Goal: Task Accomplishment & Management: Manage account settings

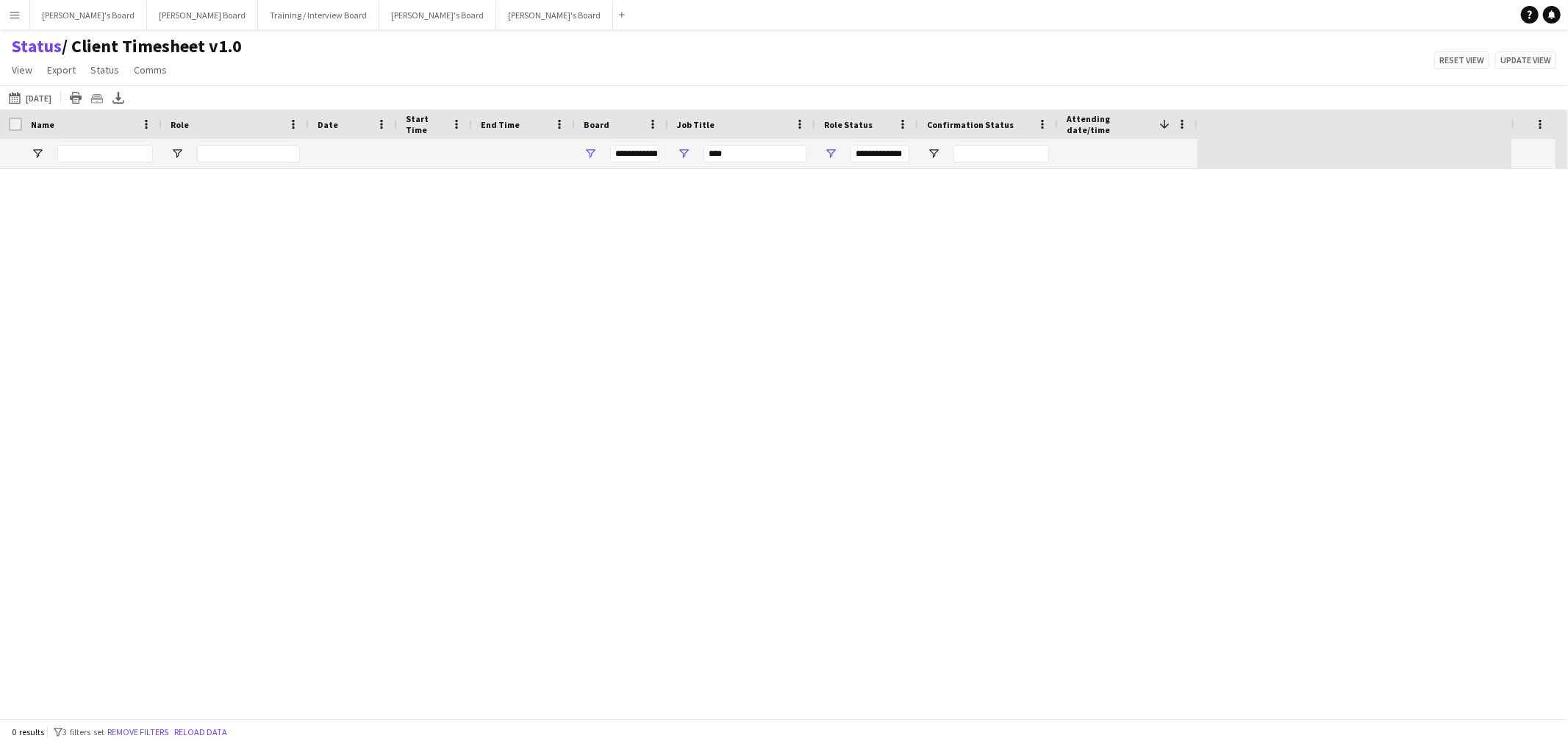
type input "***"
click at [17, 19] on app-icon "Menu" at bounding box center [14, 14] width 12 height 12
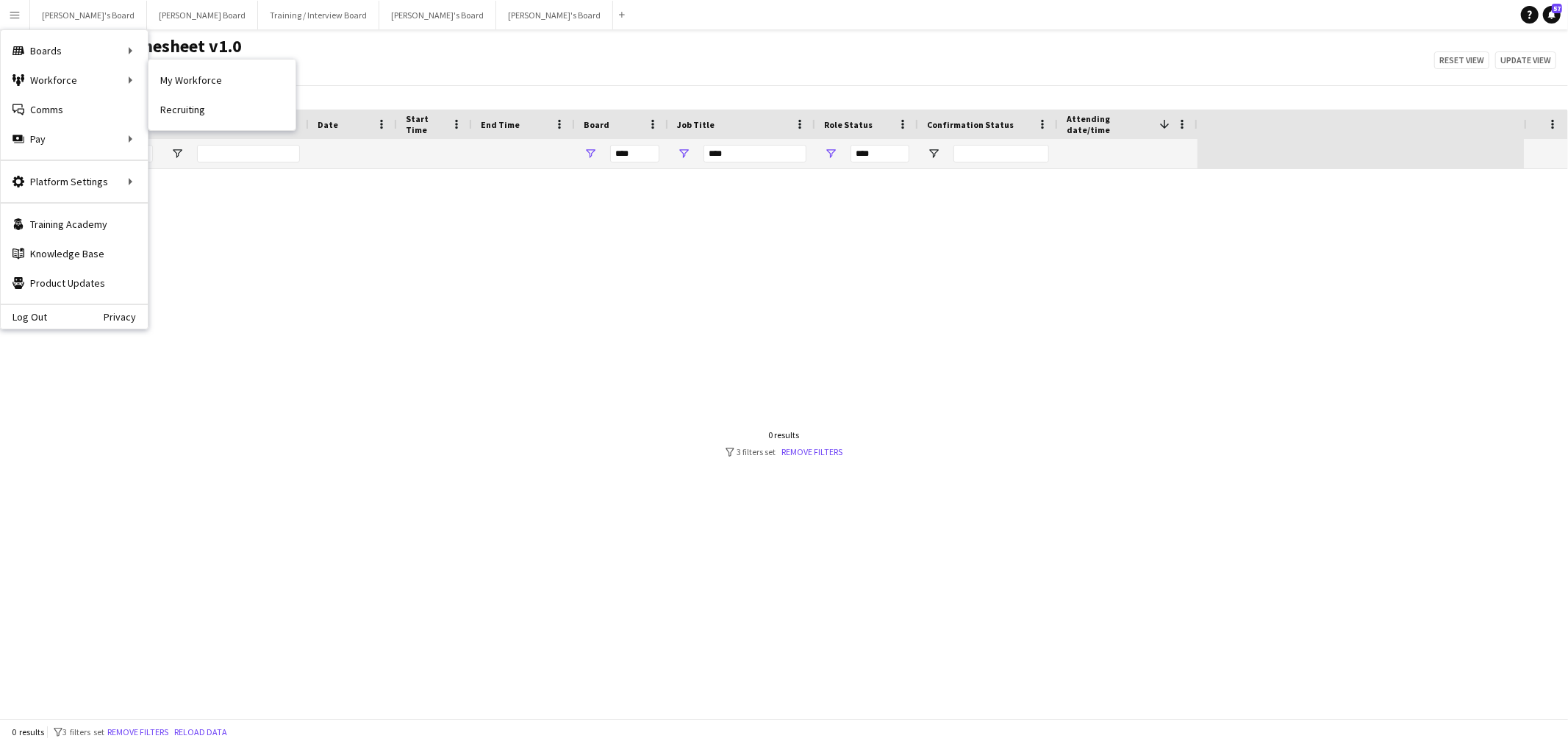
click at [185, 63] on nav "My Workforce Recruiting" at bounding box center [221, 95] width 147 height 71
click at [185, 69] on link "My Workforce" at bounding box center [221, 79] width 147 height 29
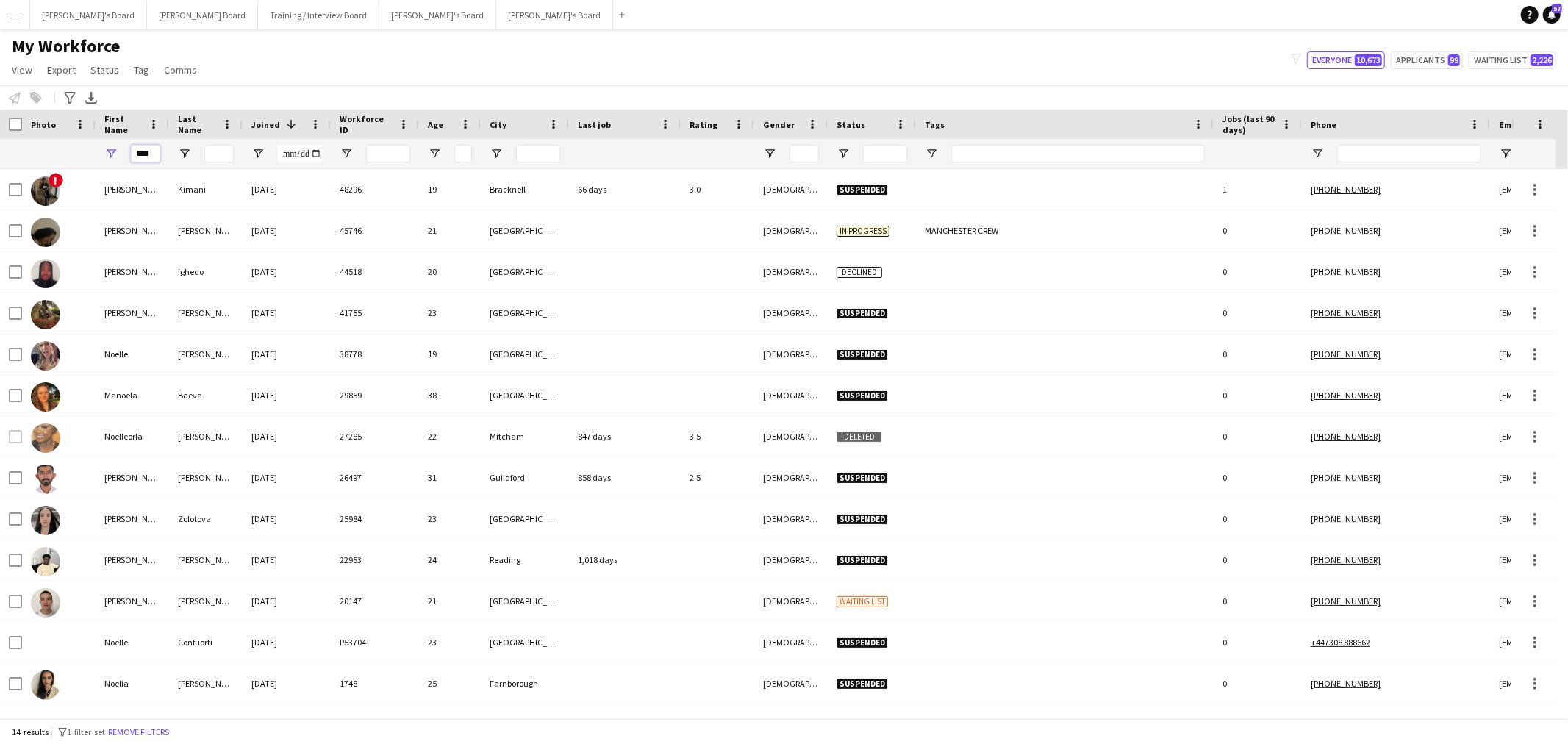
click at [137, 149] on input "****" at bounding box center [145, 153] width 29 height 18
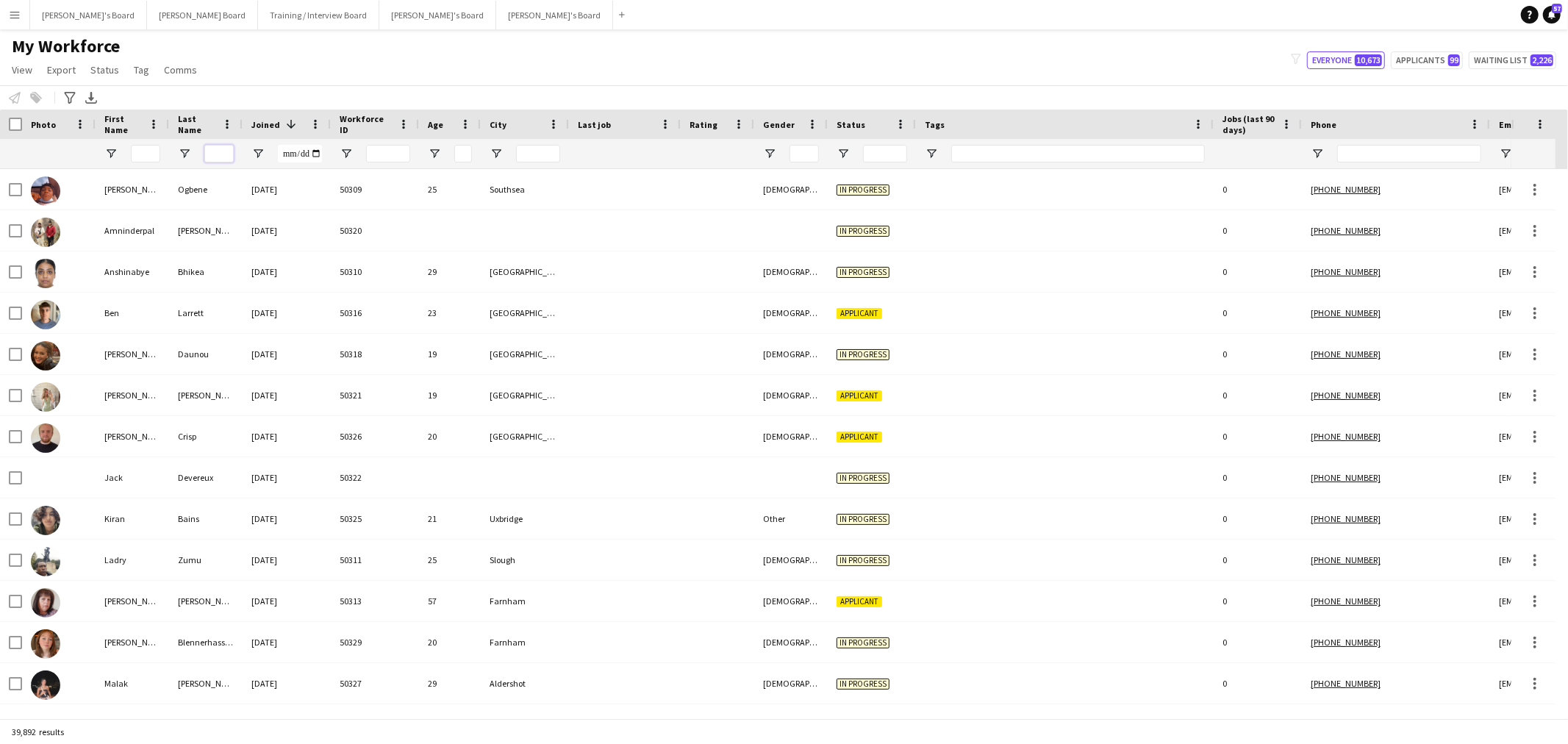
click at [226, 154] on input "Last Name Filter Input" at bounding box center [219, 153] width 29 height 18
paste input "********"
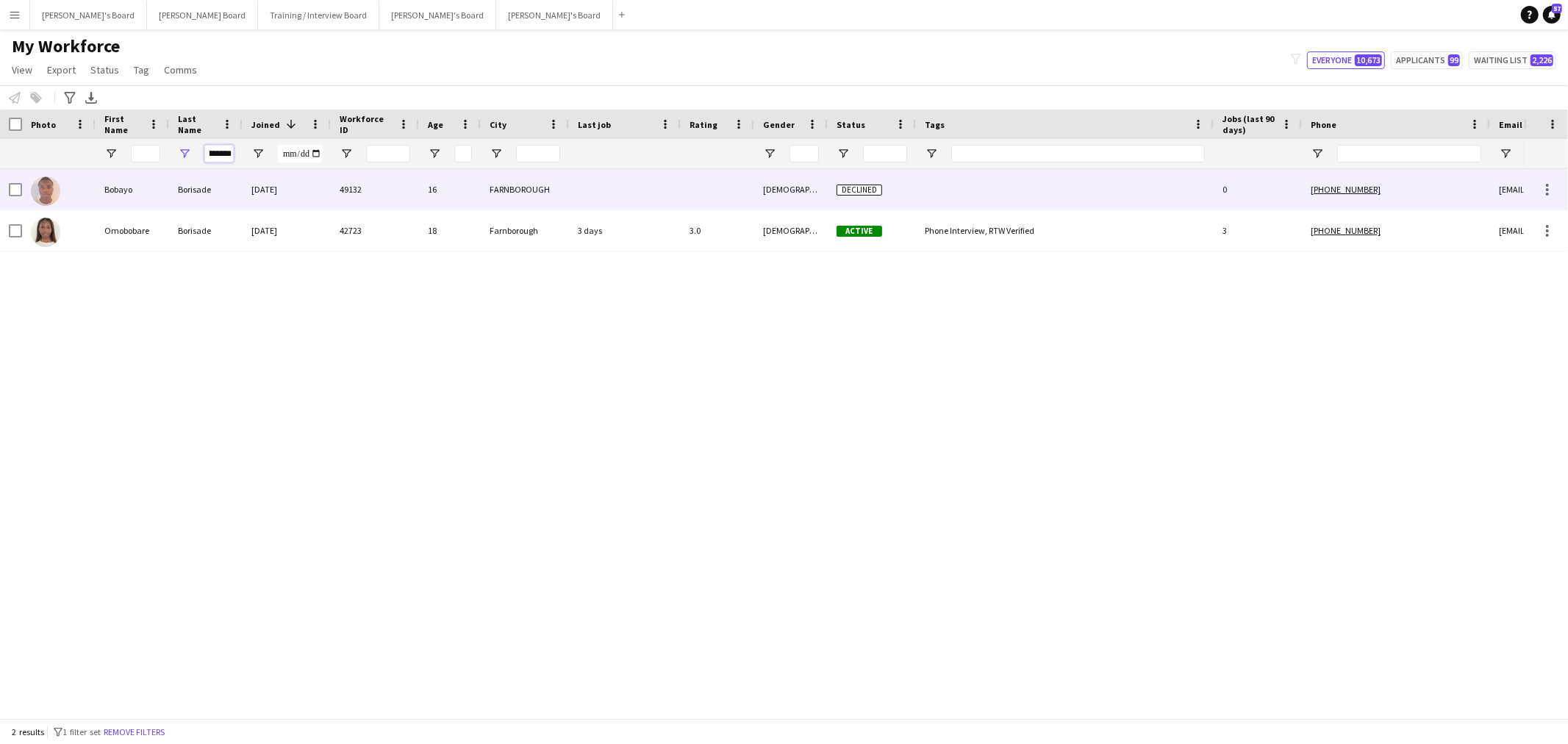
type input "********"
click at [179, 202] on div "Borisade" at bounding box center [205, 189] width 74 height 40
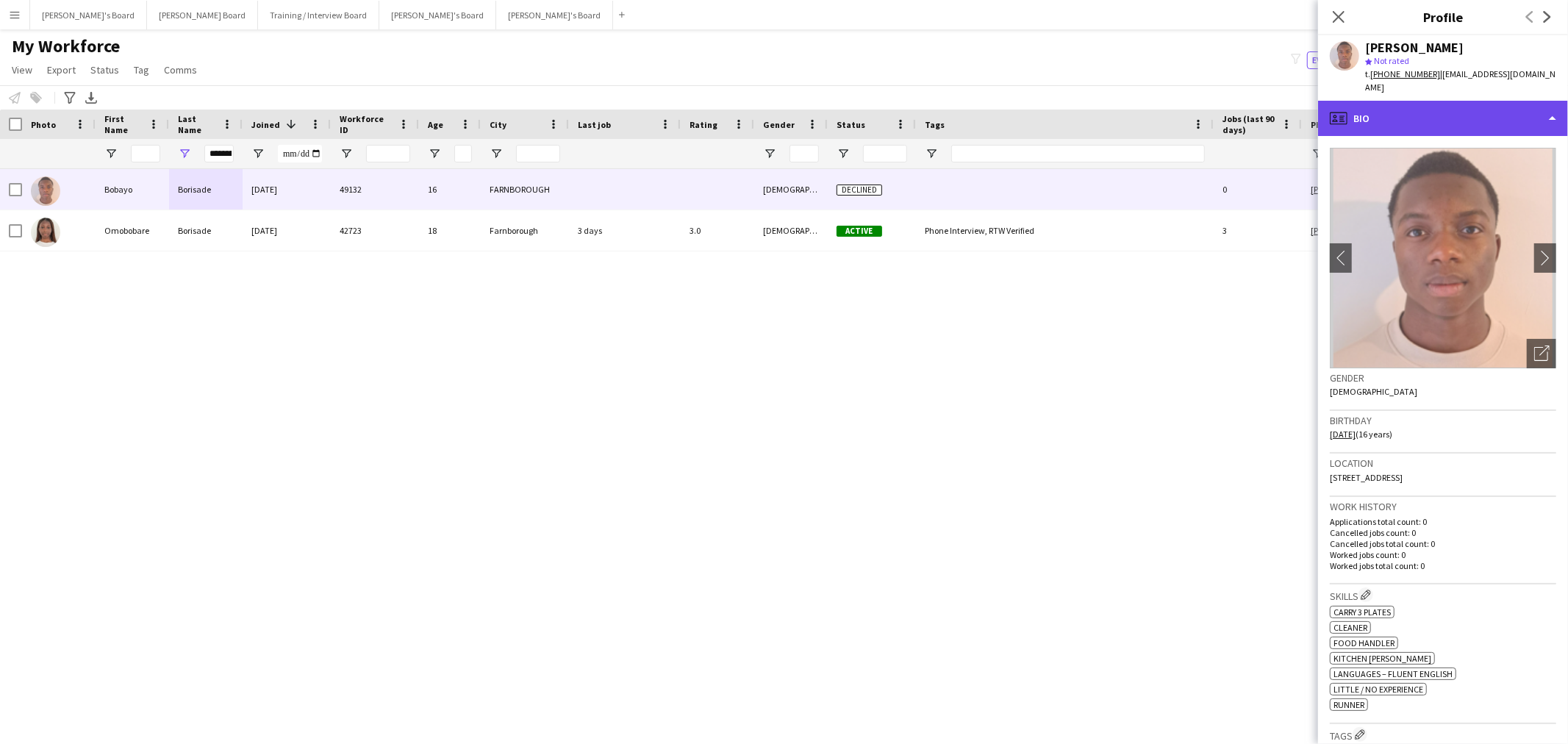
click at [1468, 101] on div "profile Bio" at bounding box center [1443, 119] width 250 height 35
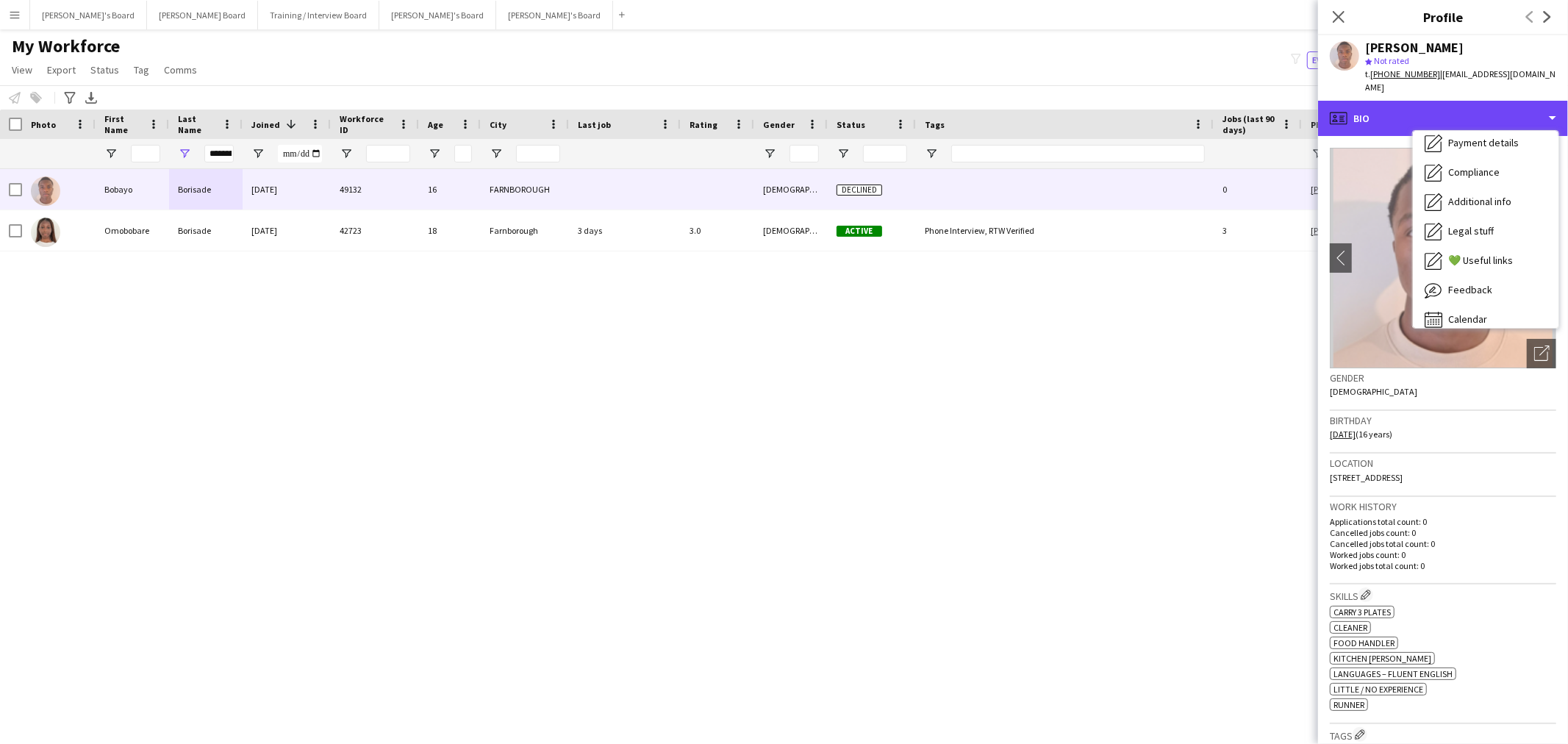
scroll to position [195, 0]
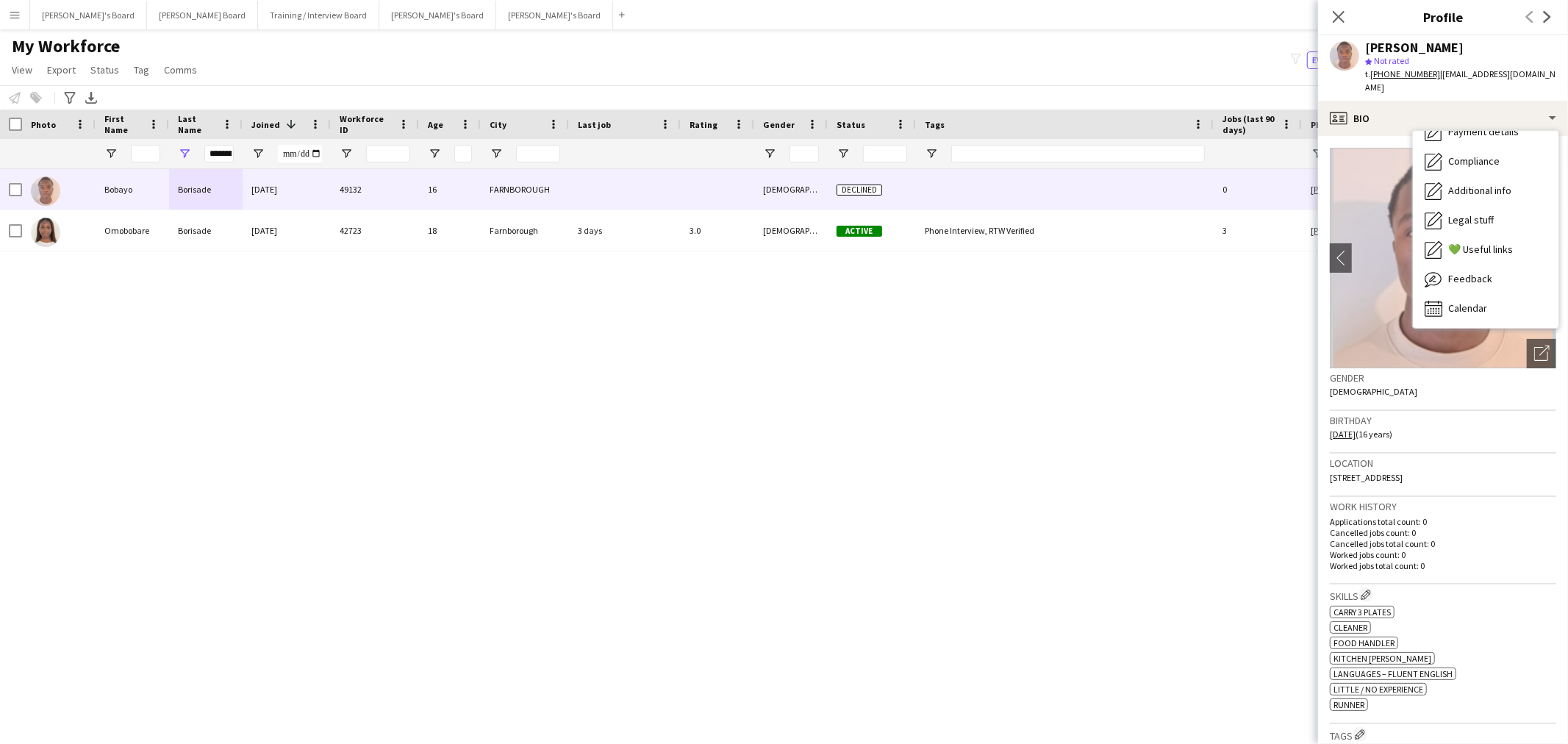
click at [1442, 45] on div "[PERSON_NAME]" at bounding box center [1414, 48] width 98 height 13
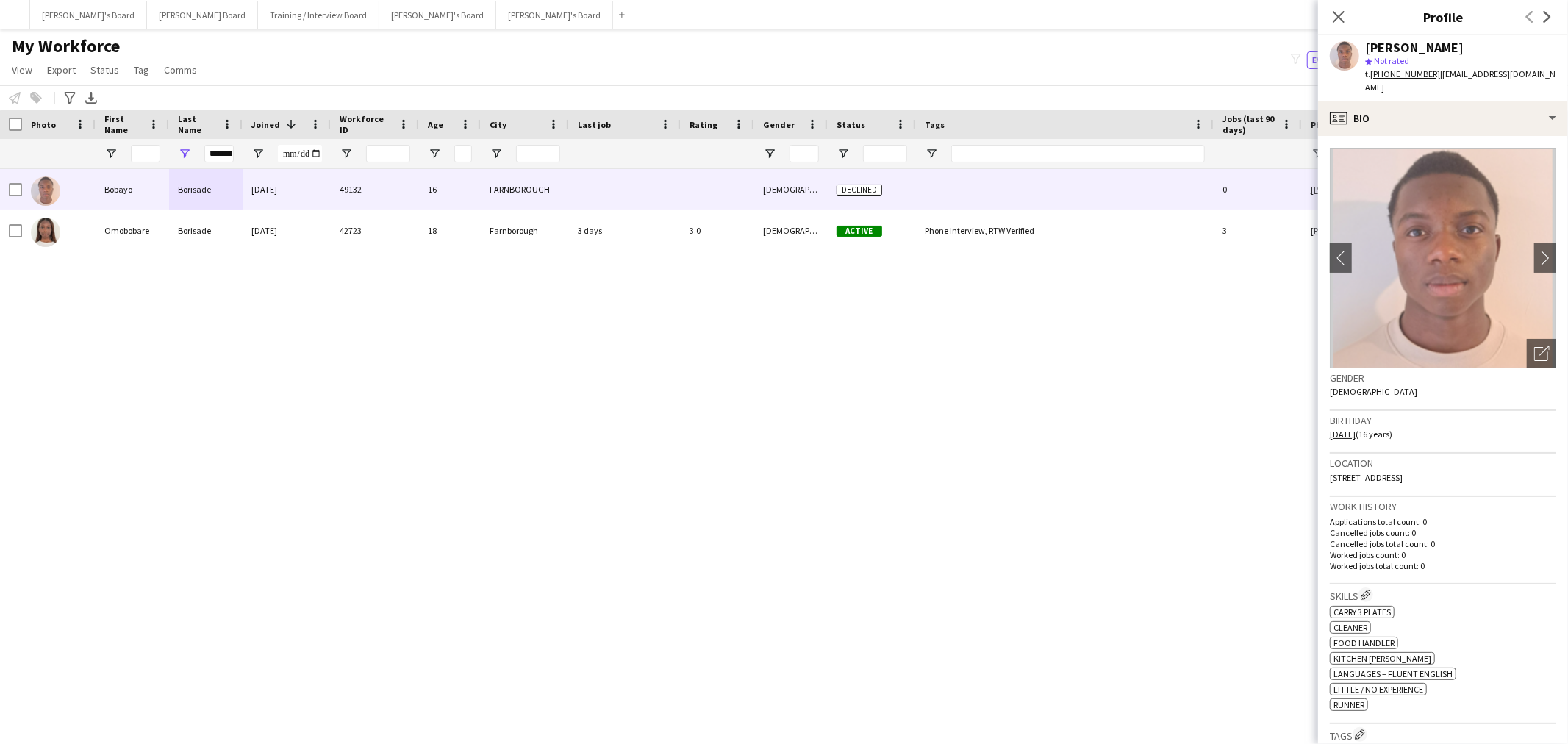
click at [1442, 45] on div "[PERSON_NAME]" at bounding box center [1414, 48] width 98 height 13
copy div "[PERSON_NAME]"
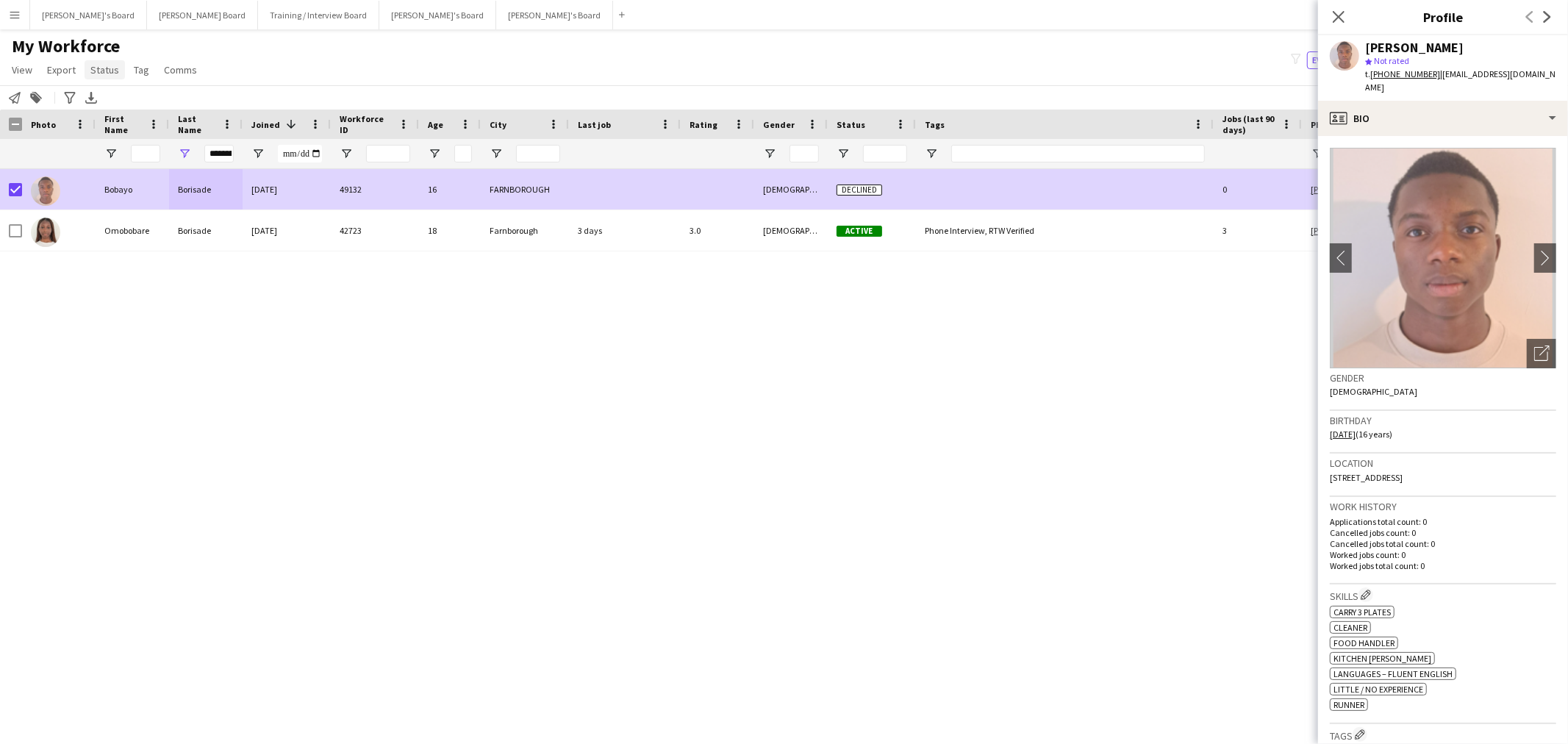
click at [105, 63] on span "Status" at bounding box center [105, 70] width 29 height 13
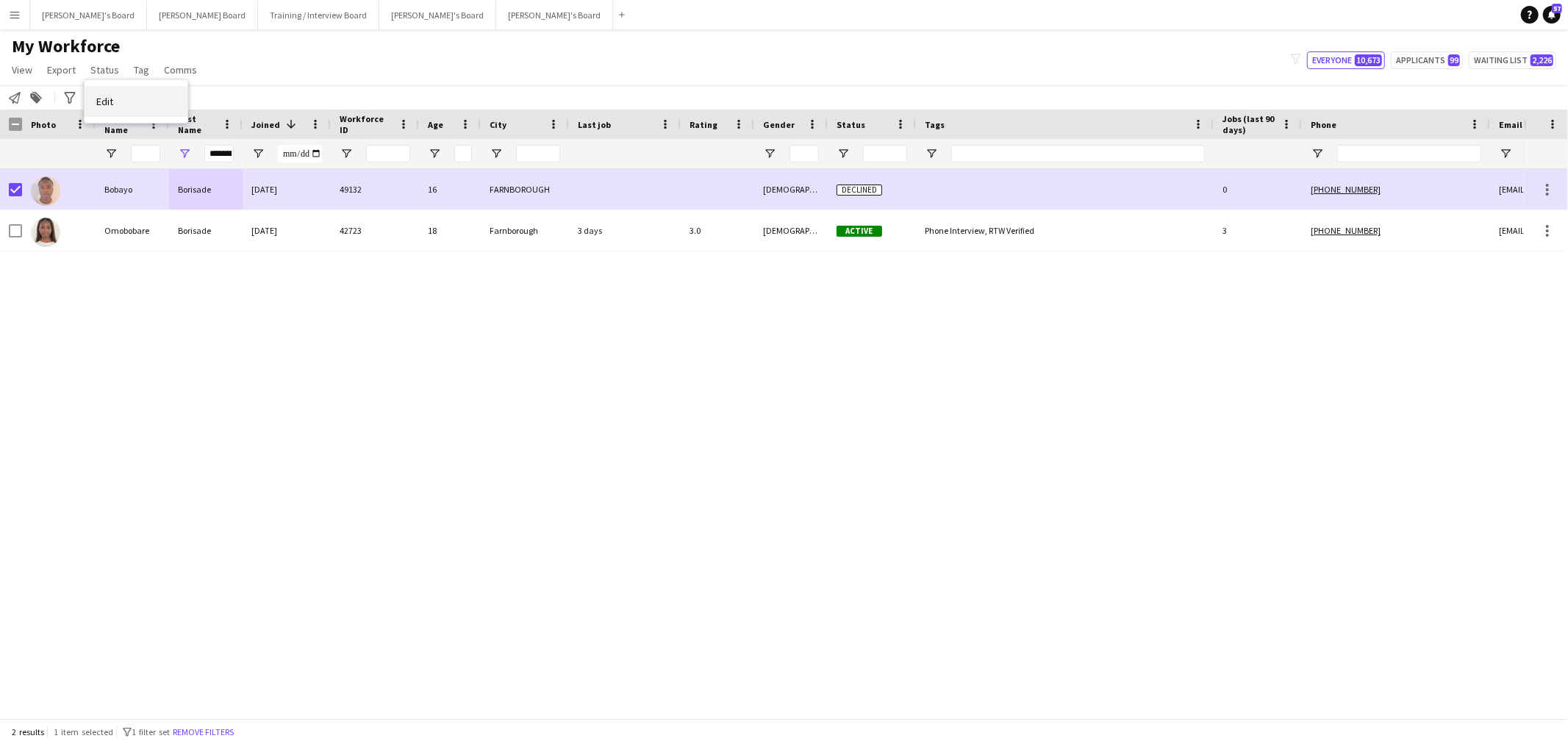
click at [114, 103] on link "Edit" at bounding box center [136, 101] width 103 height 31
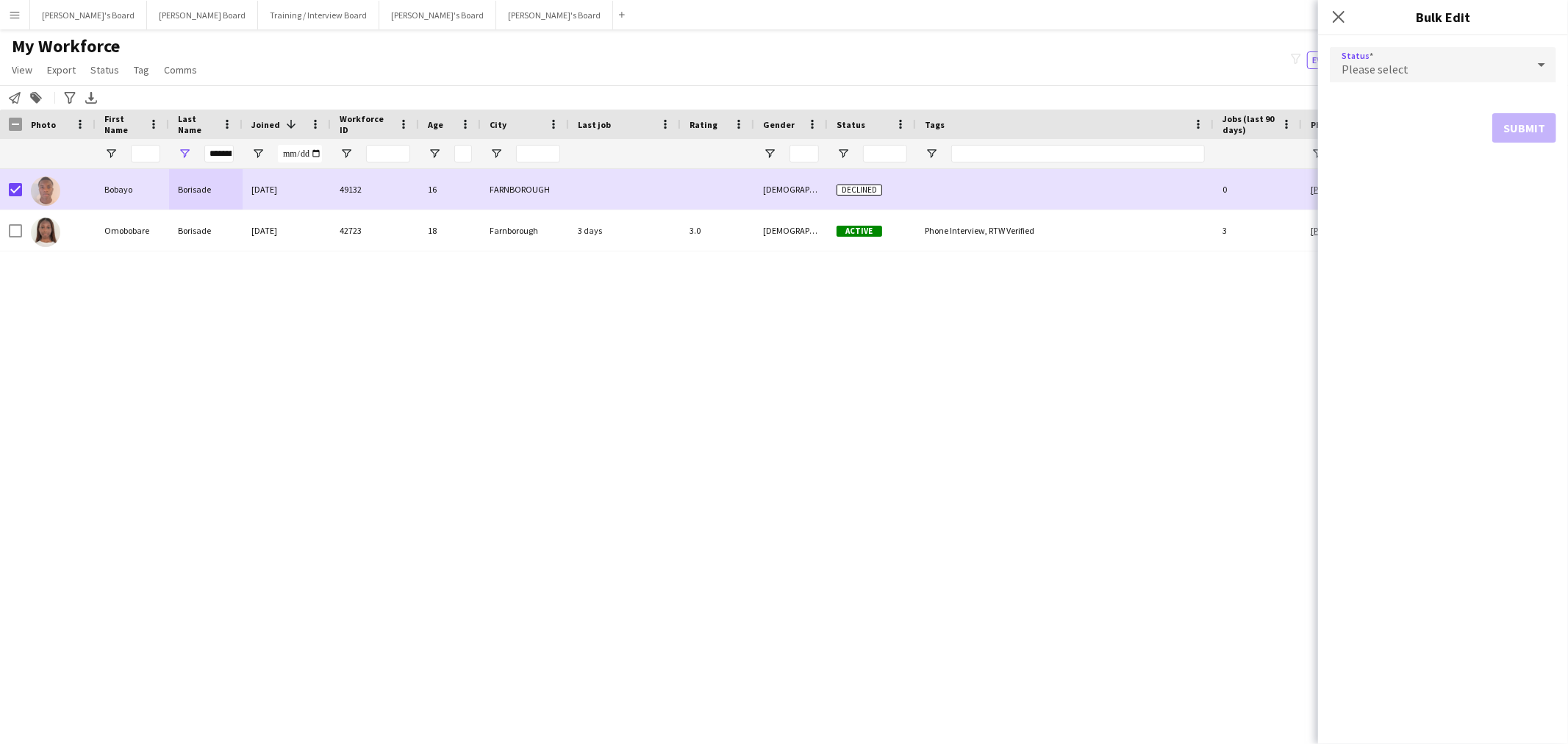
click at [1464, 57] on div "Please select" at bounding box center [1428, 64] width 197 height 35
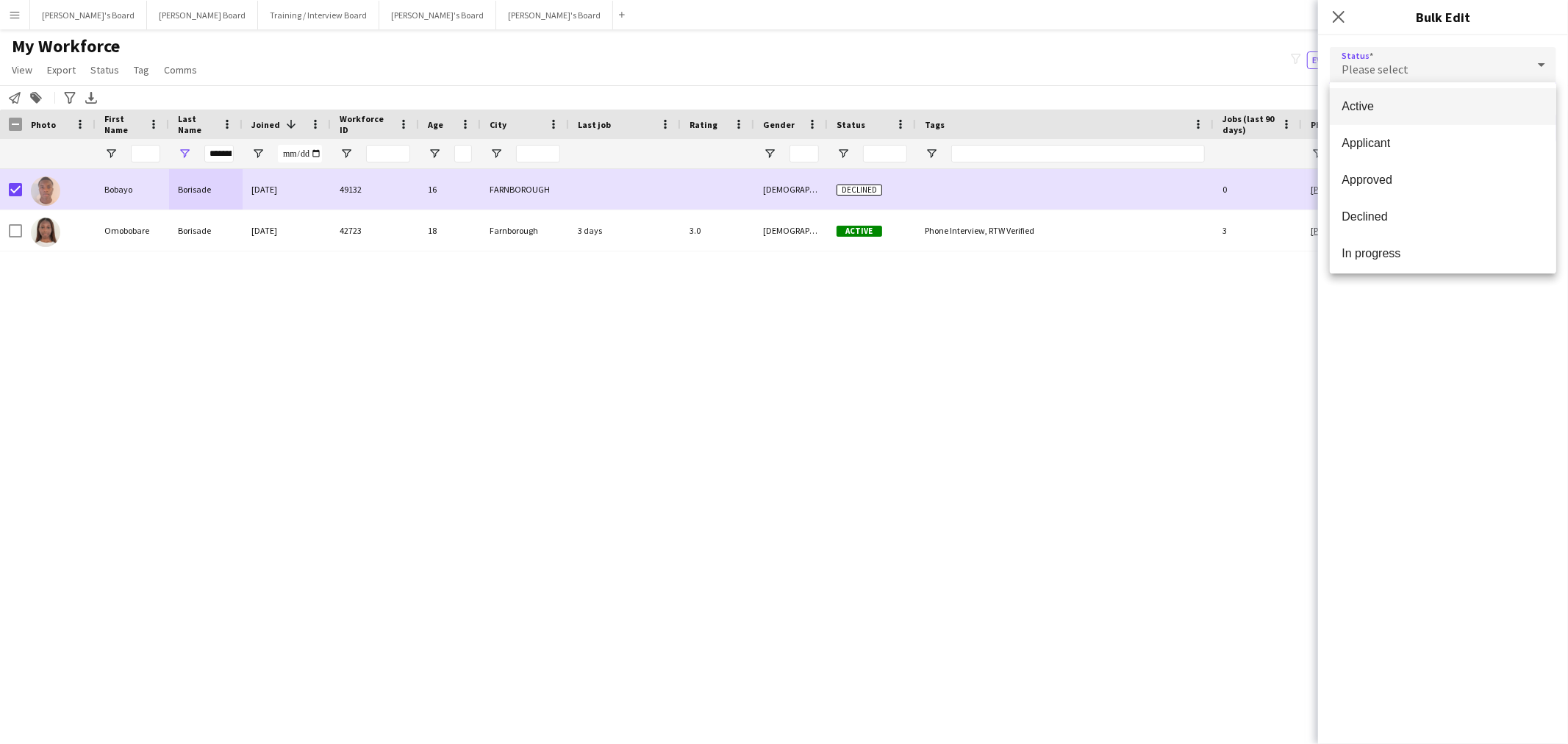
click at [1387, 116] on mat-option "Active" at bounding box center [1443, 105] width 226 height 36
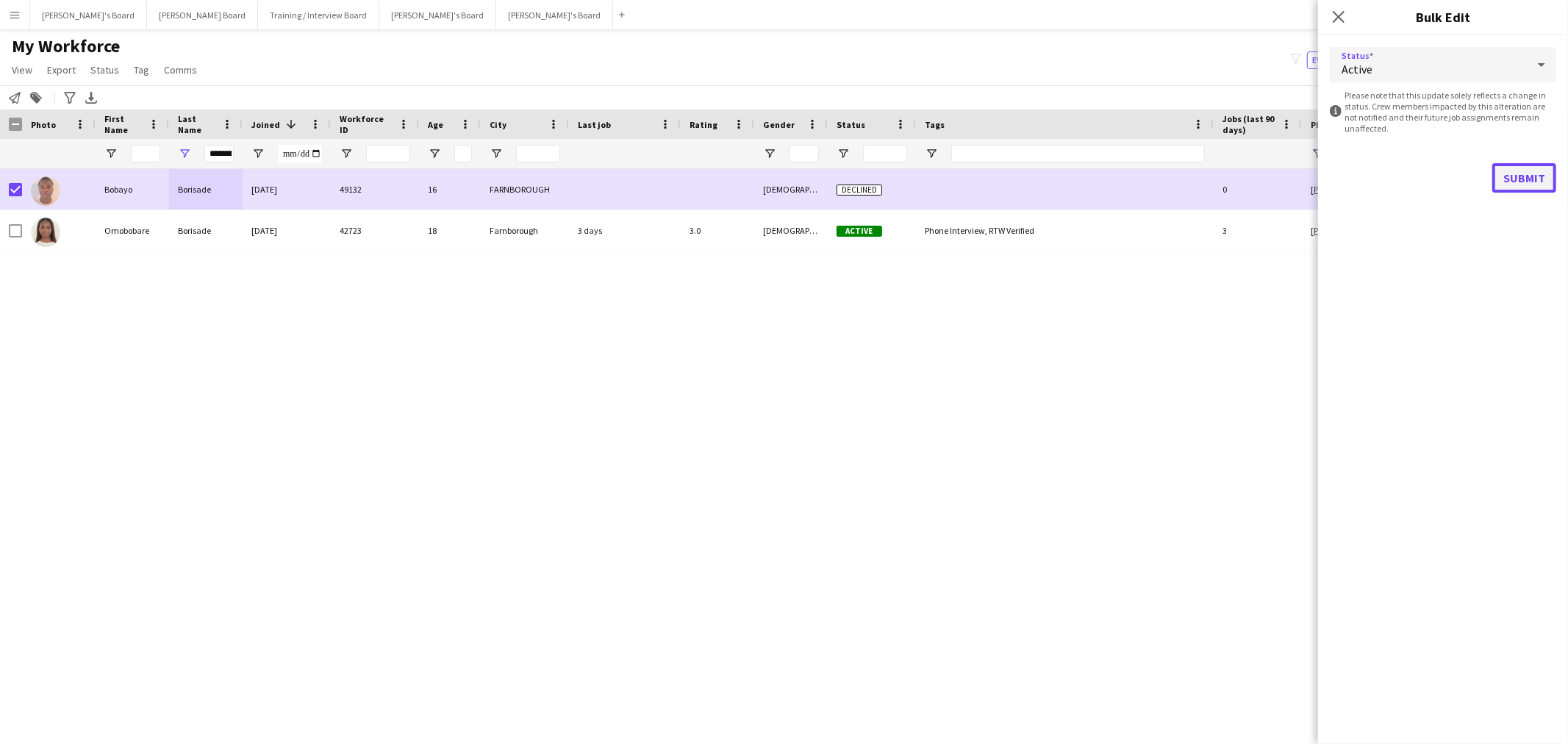
click at [1510, 176] on button "Submit" at bounding box center [1524, 177] width 64 height 29
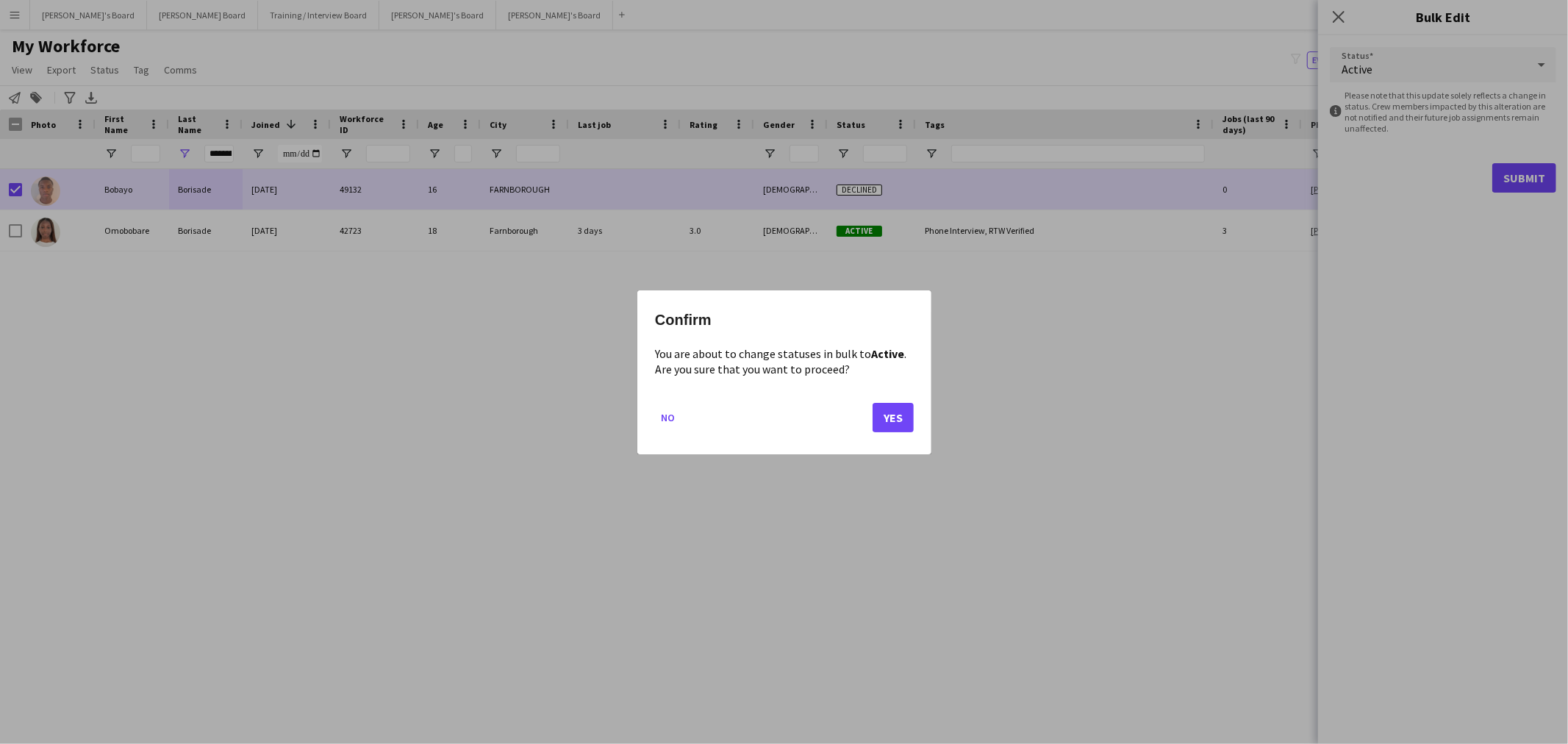
click at [921, 415] on div "Confirm You are about to change statuses in bulk to Active . Are you sure that …" at bounding box center [784, 372] width 294 height 164
click at [679, 407] on button "No" at bounding box center [668, 416] width 26 height 23
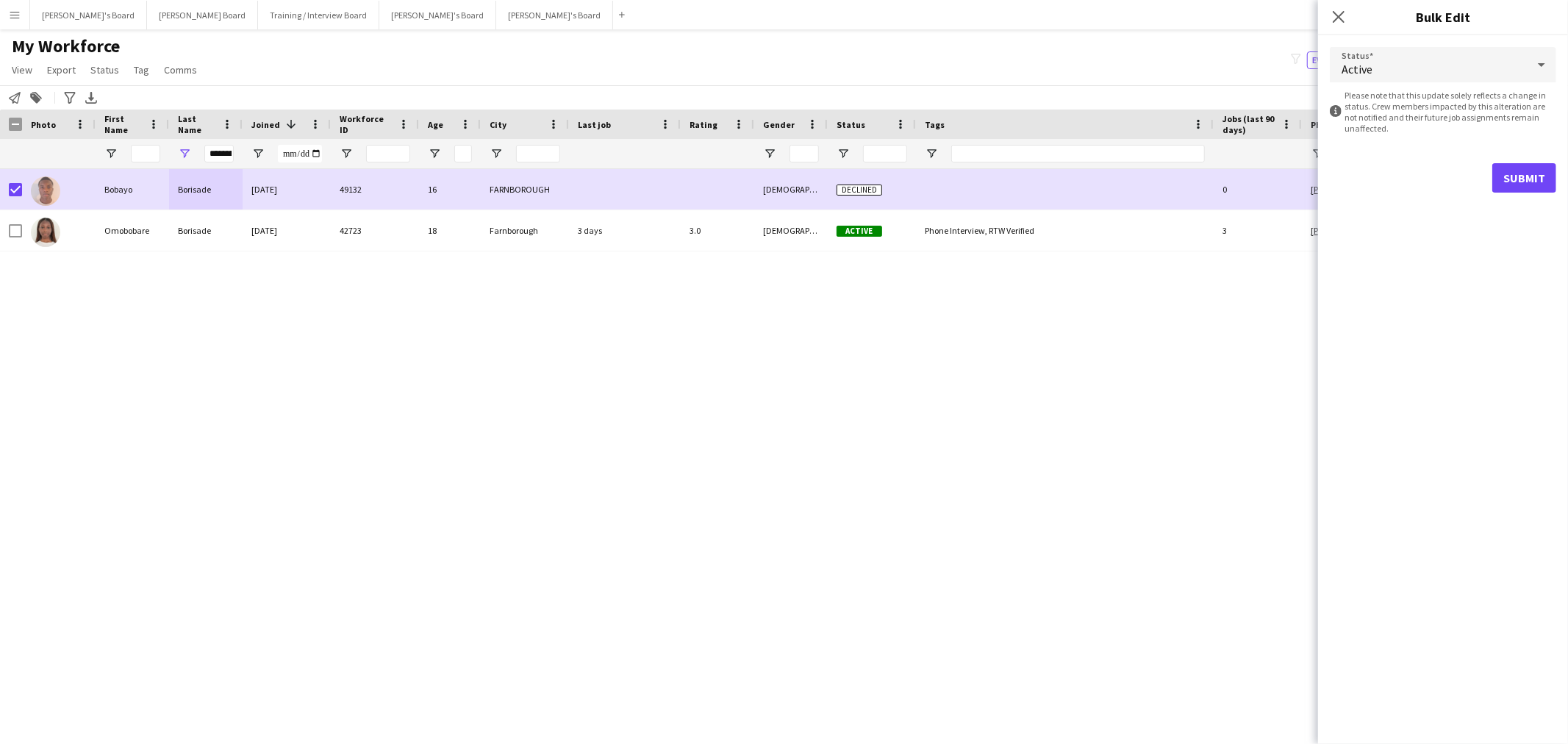
click at [1485, 67] on div "Active" at bounding box center [1428, 64] width 197 height 35
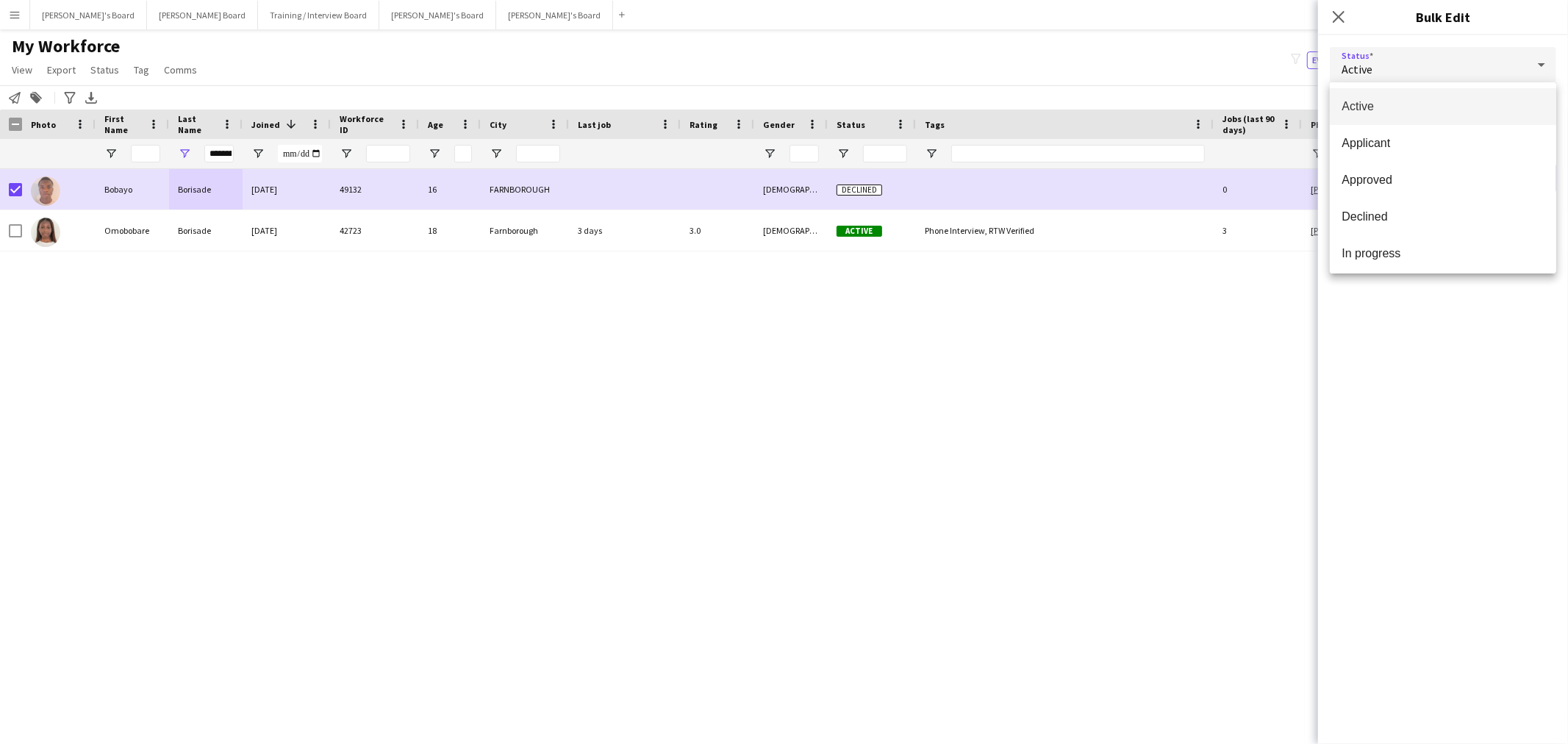
click at [1395, 106] on span "Active" at bounding box center [1443, 105] width 203 height 14
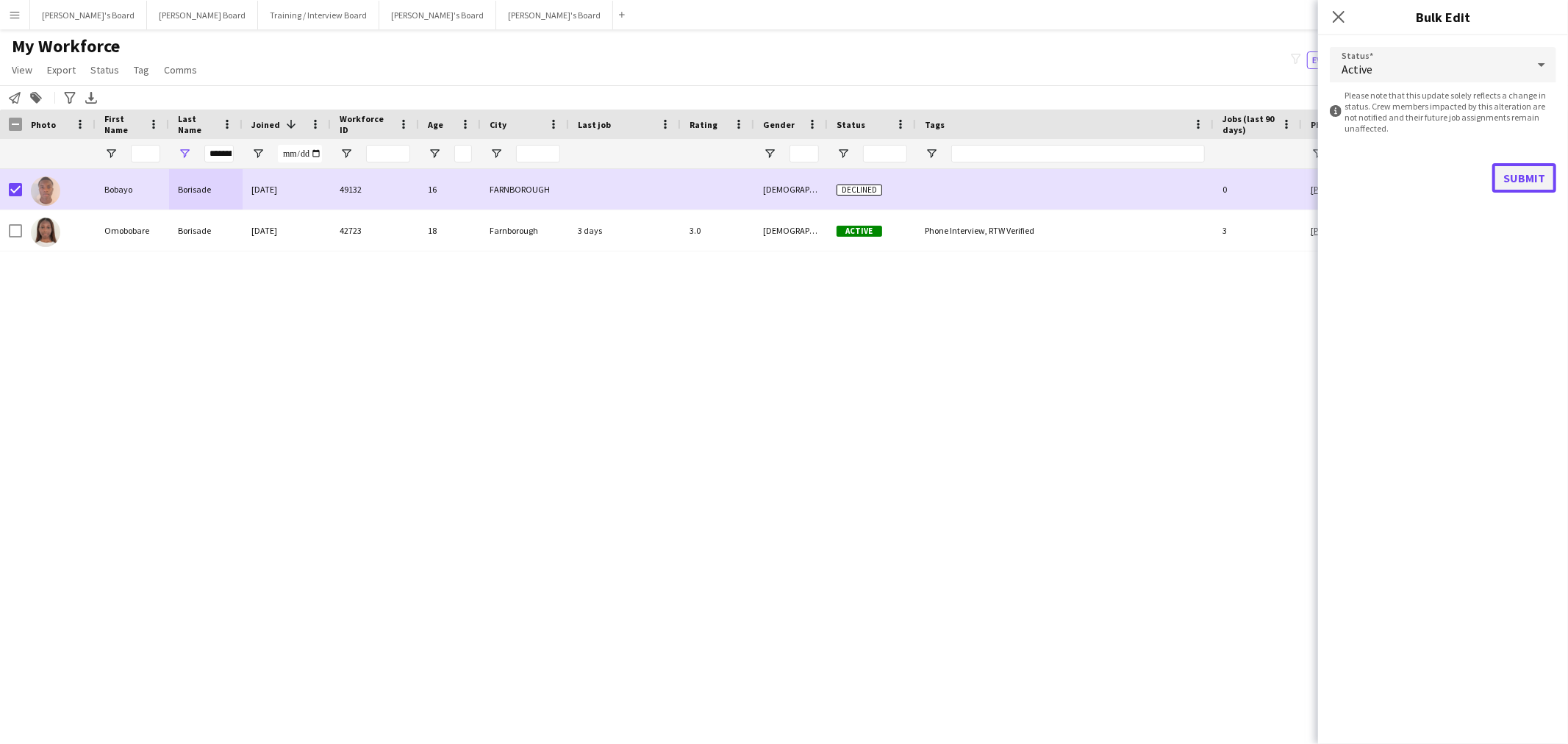
click at [1533, 173] on button "Submit" at bounding box center [1524, 177] width 64 height 29
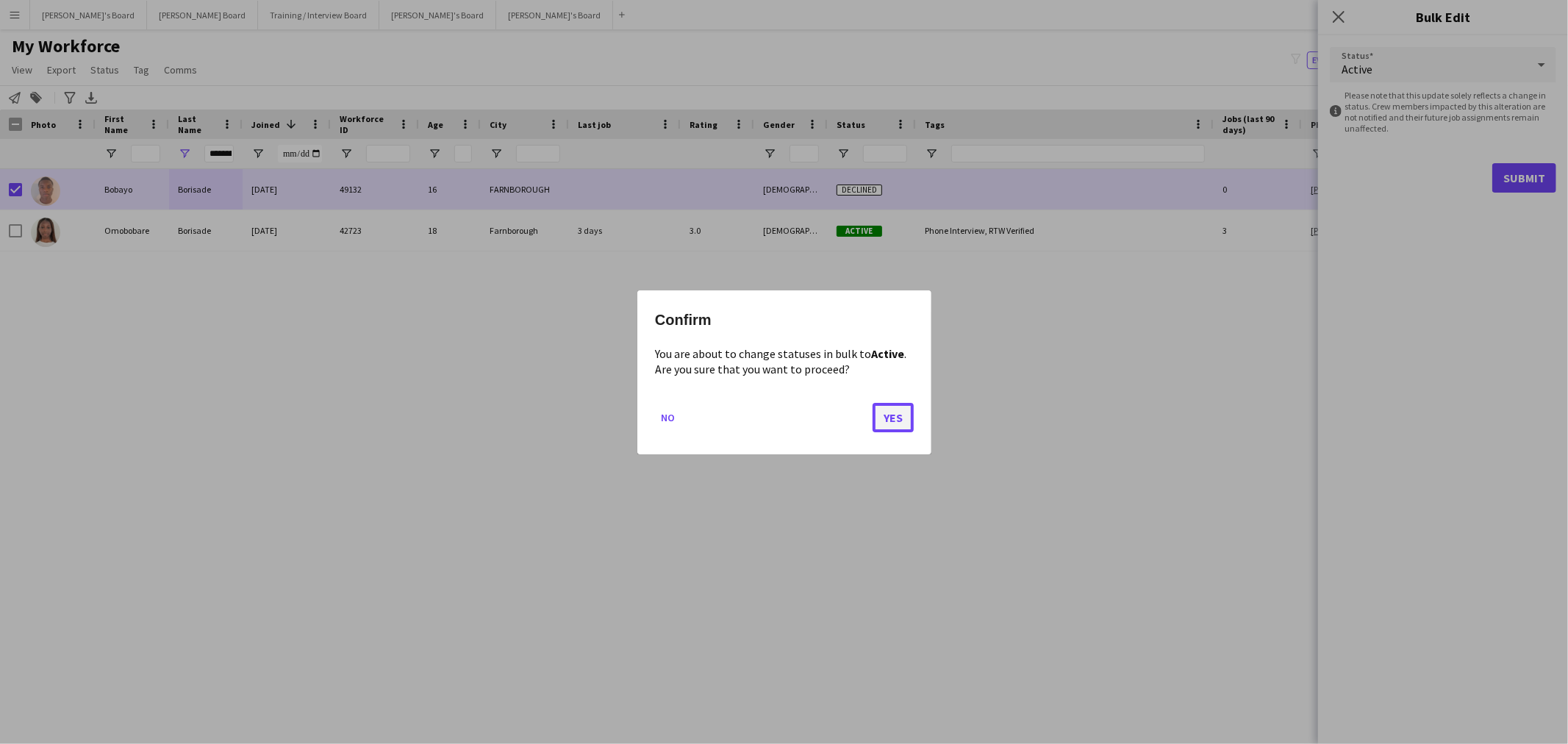
click at [897, 413] on button "Yes" at bounding box center [893, 416] width 41 height 29
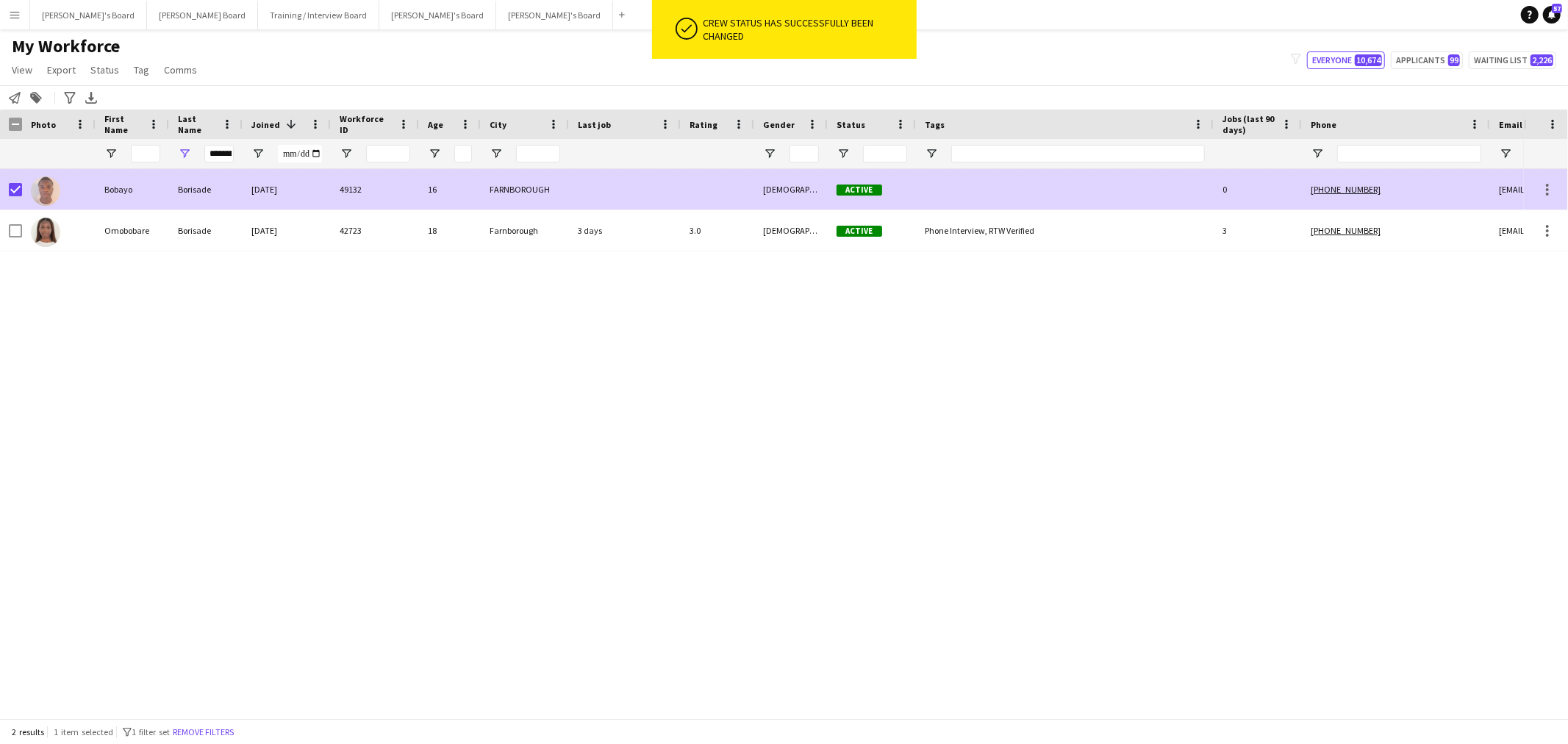
click at [431, 174] on div "16" at bounding box center [450, 189] width 62 height 40
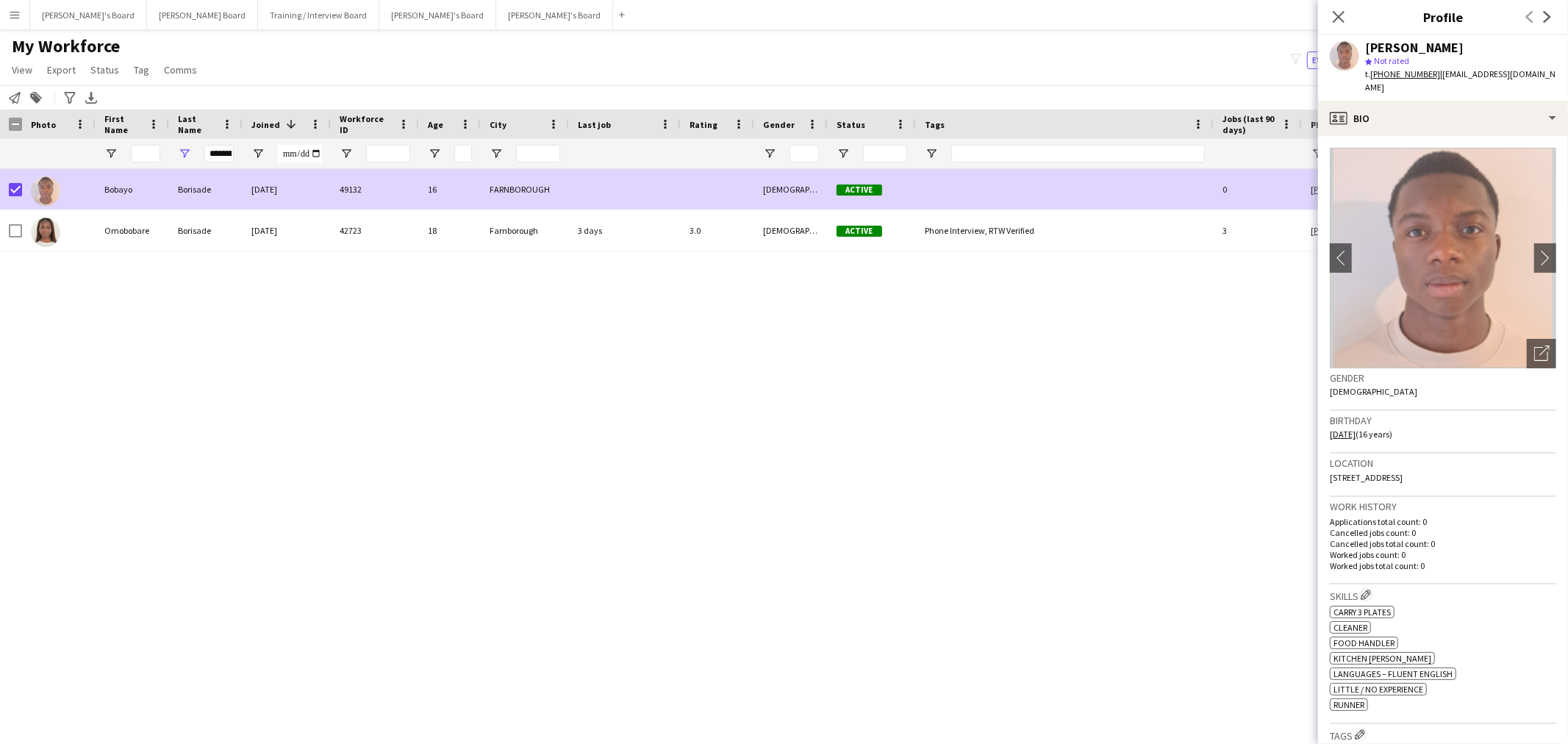
click at [1415, 46] on div "[PERSON_NAME]" at bounding box center [1414, 48] width 98 height 13
copy div "[PERSON_NAME]"
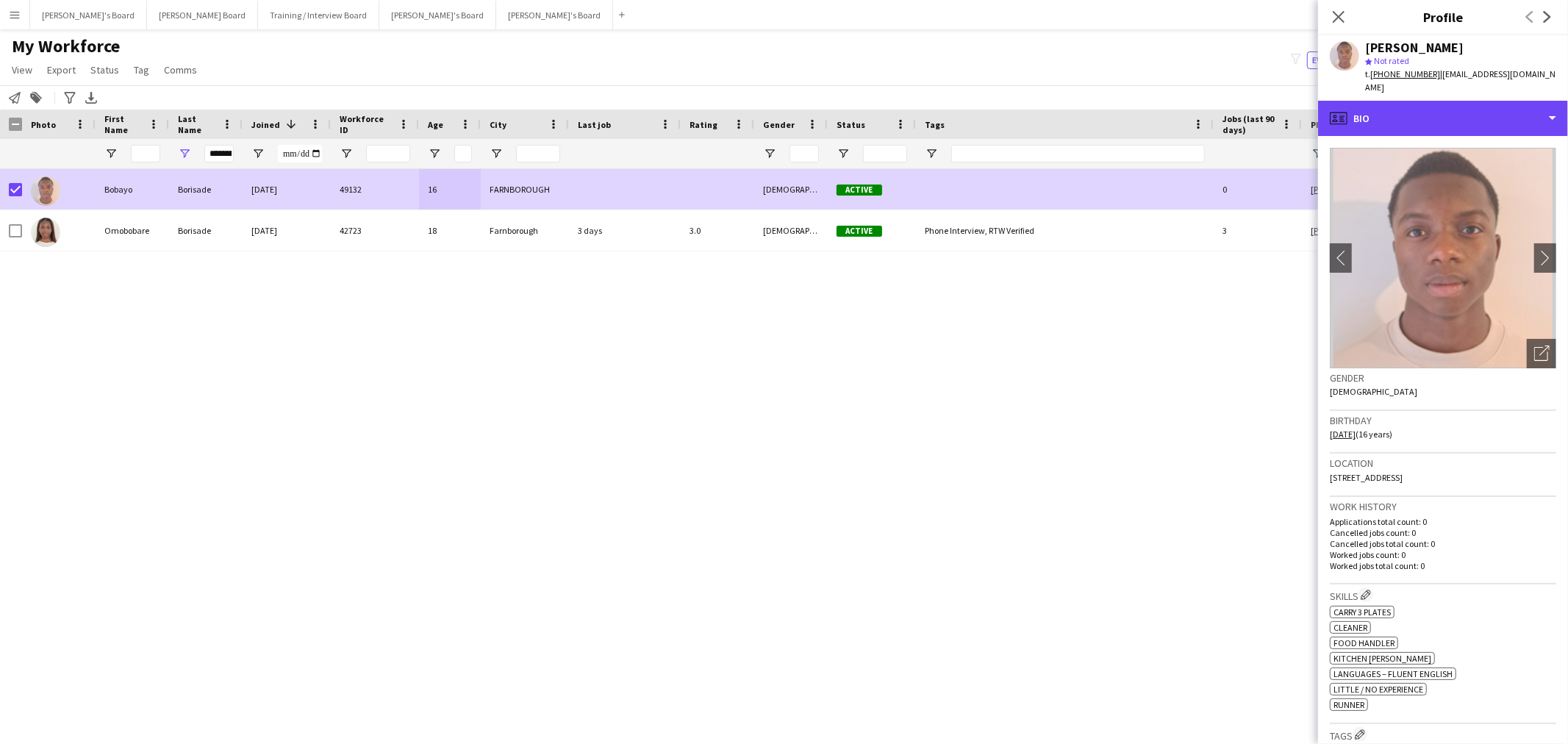
drag, startPoint x: 1453, startPoint y: 105, endPoint x: 1468, endPoint y: 122, distance: 22.7
click at [1453, 105] on div "profile Bio" at bounding box center [1443, 119] width 250 height 35
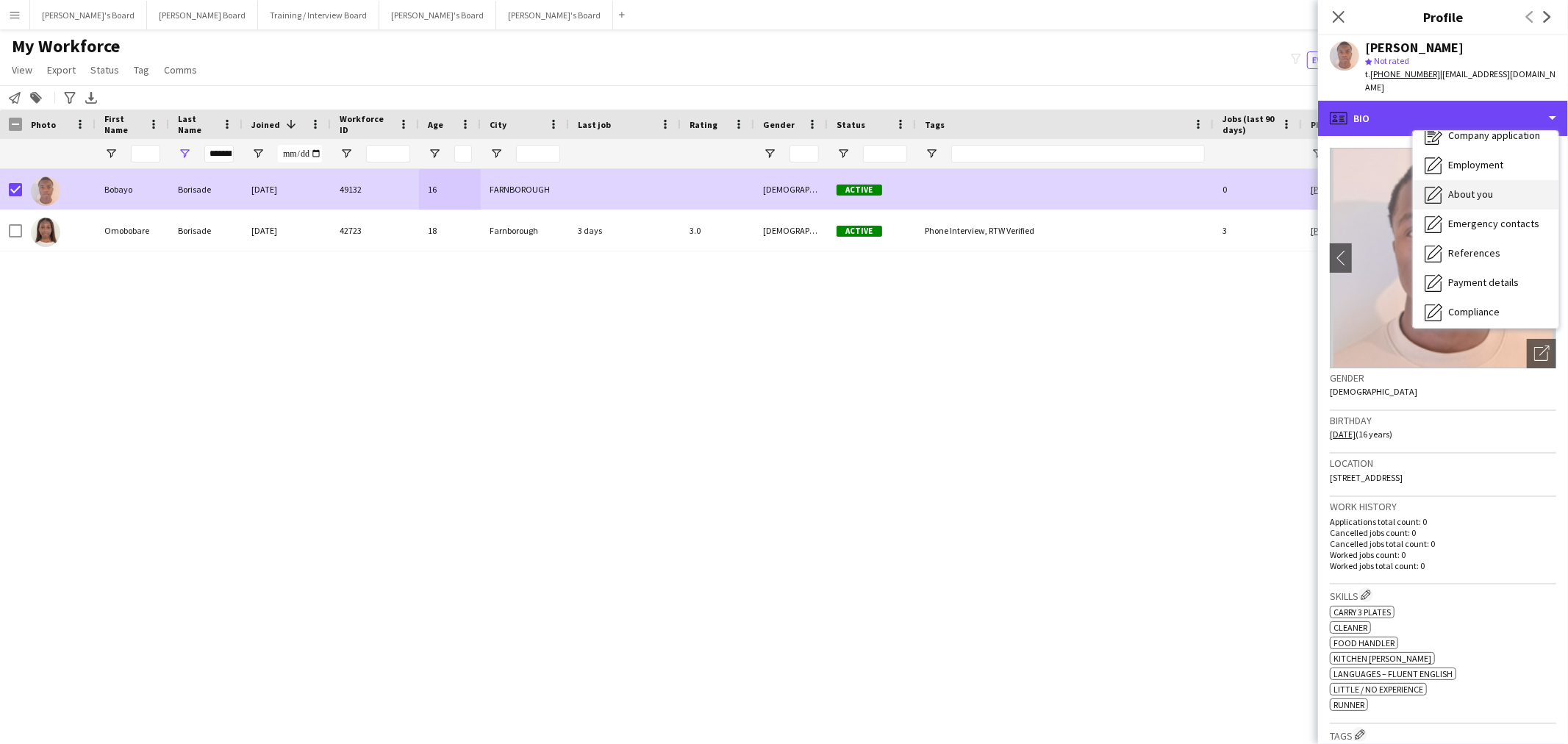
scroll to position [81, 0]
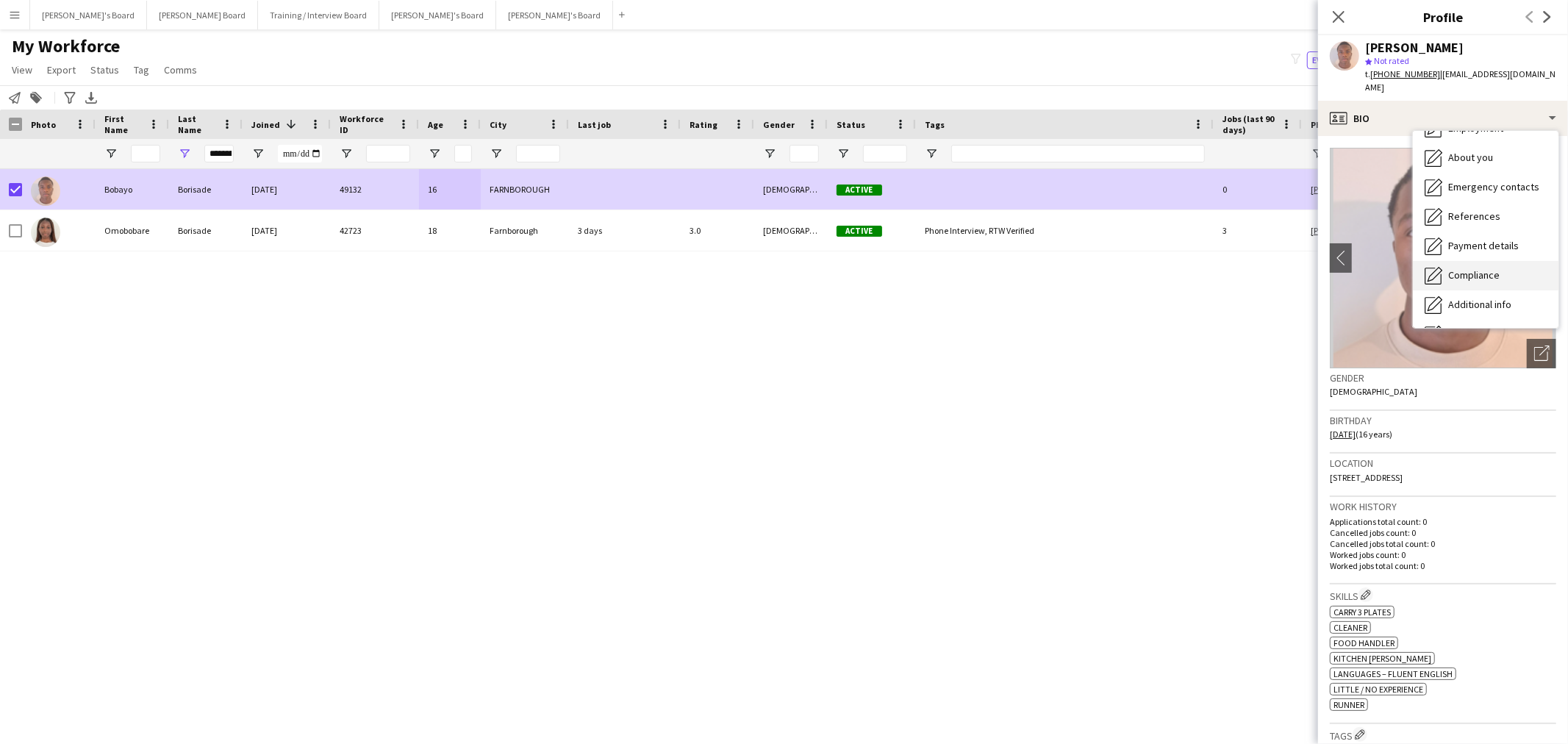
click at [1486, 268] on span "Compliance" at bounding box center [1474, 274] width 51 height 13
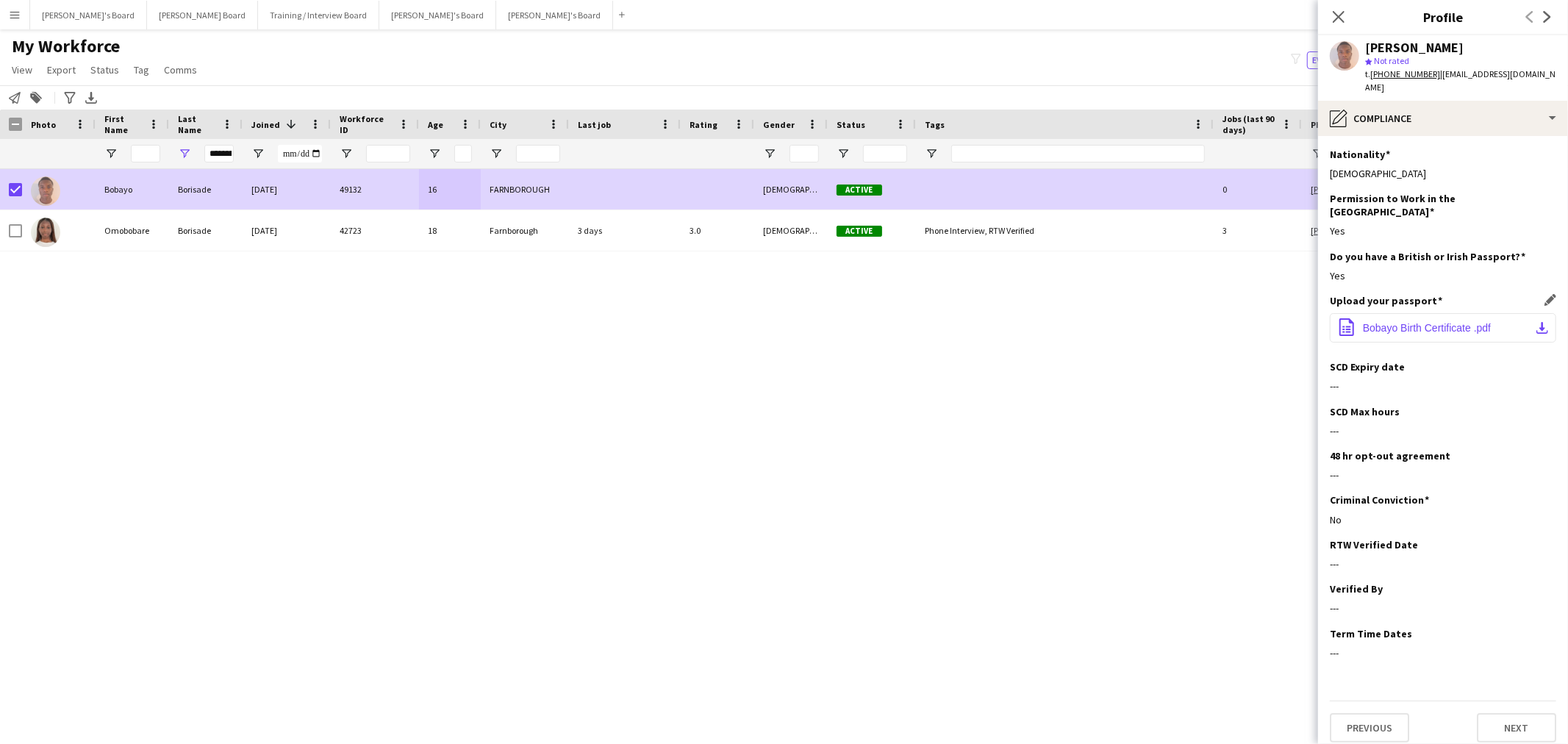
click at [1547, 322] on app-icon "download-bottom" at bounding box center [1542, 328] width 12 height 12
click at [101, 68] on span "Status" at bounding box center [105, 70] width 29 height 13
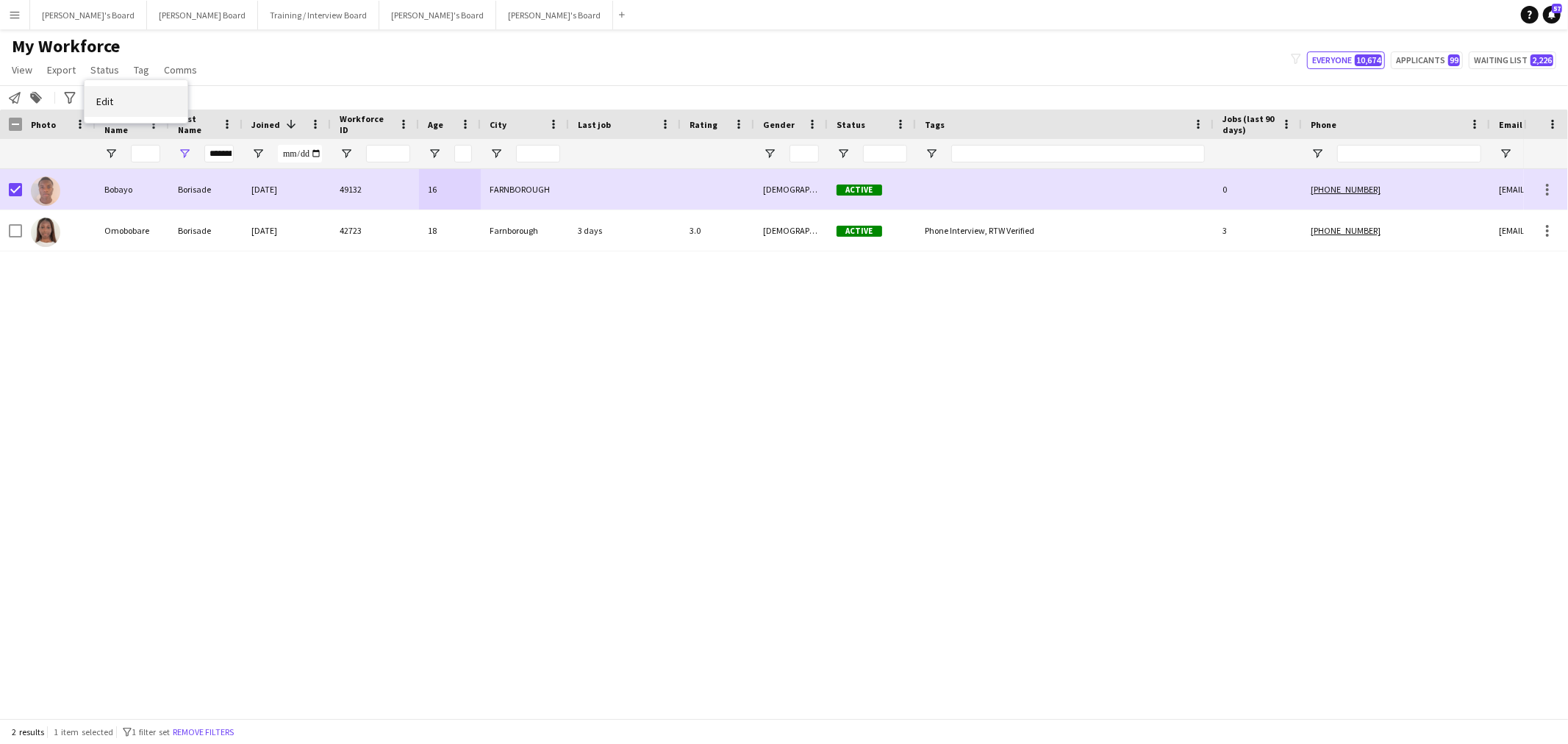
click at [147, 90] on link "Edit" at bounding box center [136, 101] width 103 height 31
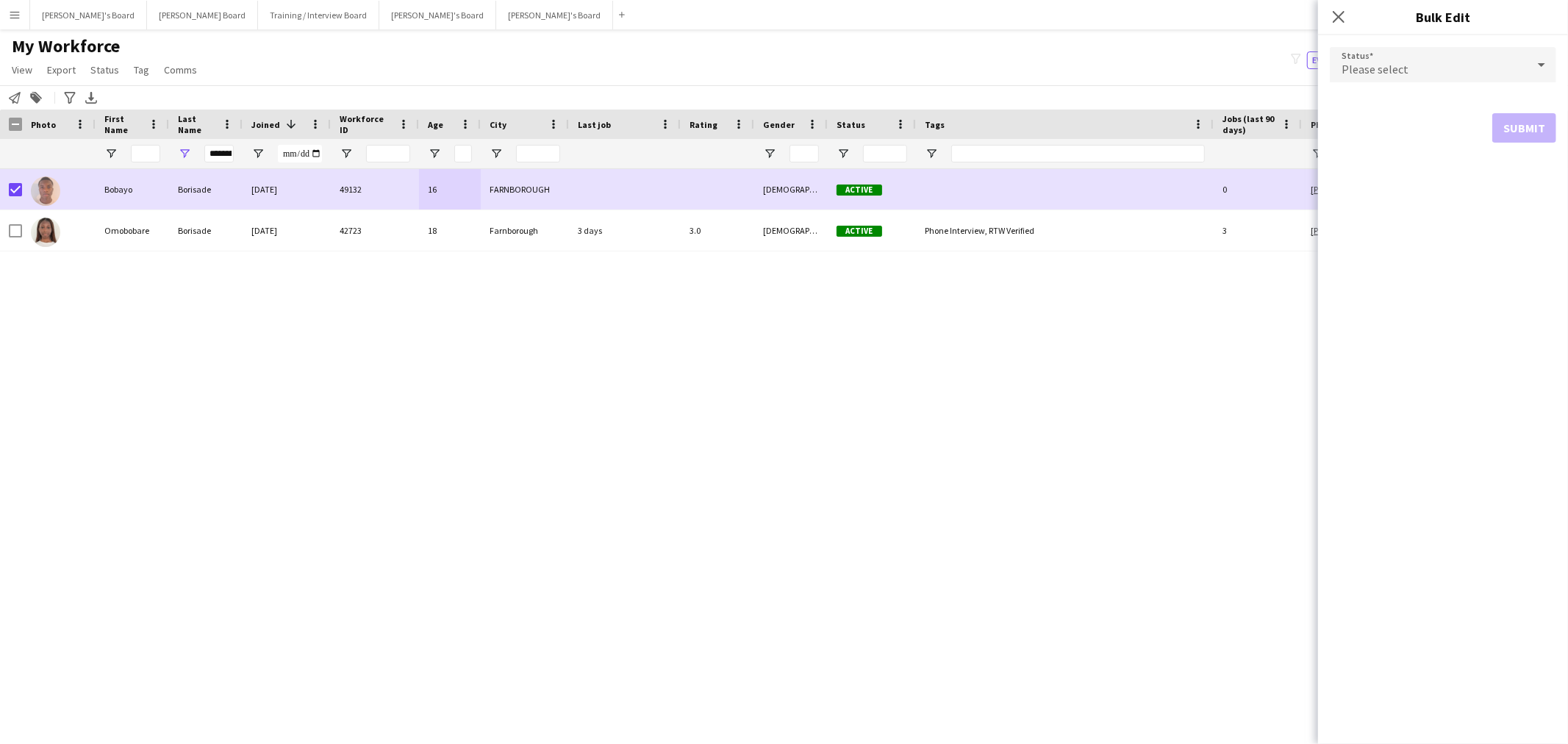
click at [1458, 72] on div "Please select" at bounding box center [1428, 64] width 197 height 35
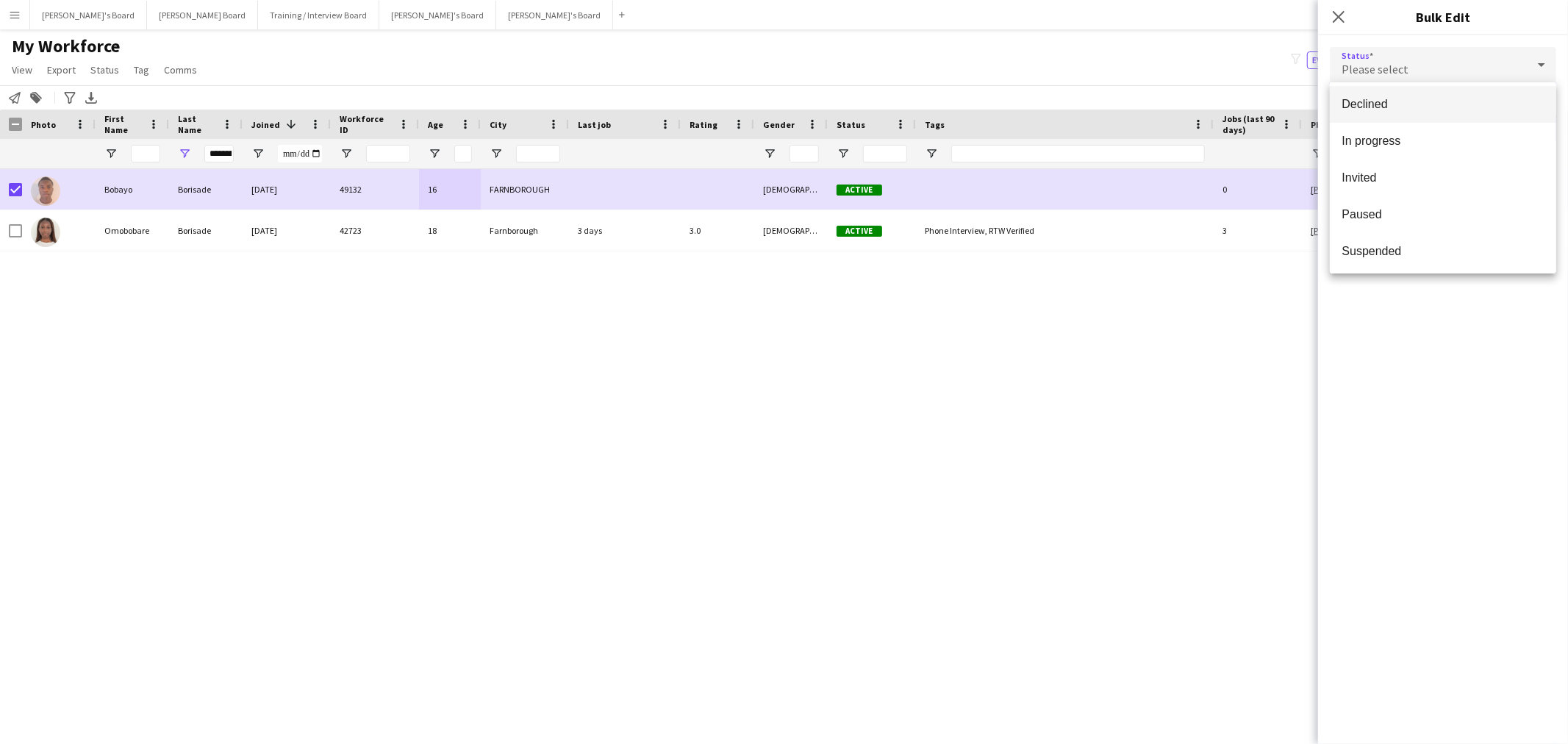
scroll to position [150, 0]
click at [1397, 232] on mat-option "Waiting list" at bounding box center [1443, 249] width 226 height 36
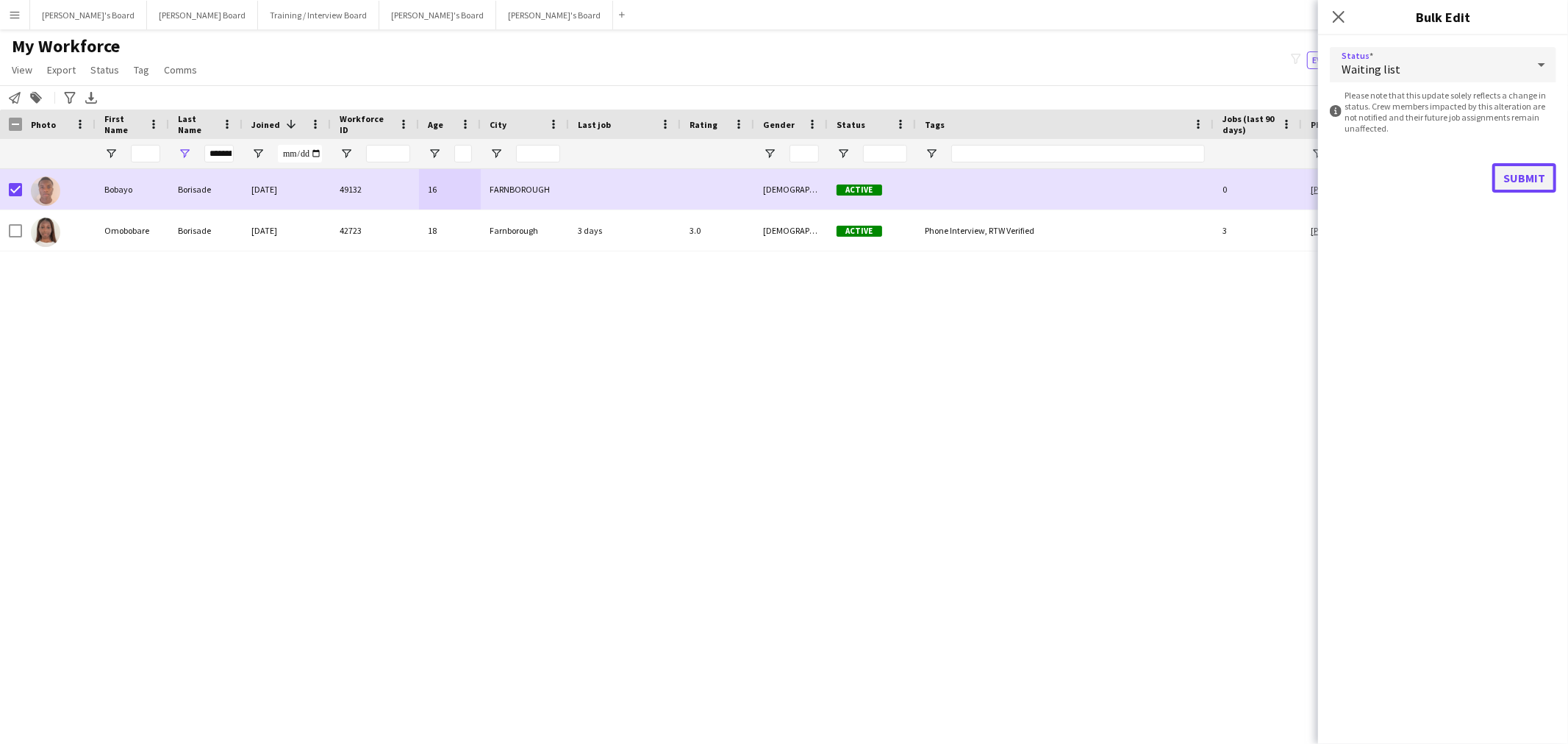
click at [1540, 173] on button "Submit" at bounding box center [1524, 177] width 64 height 29
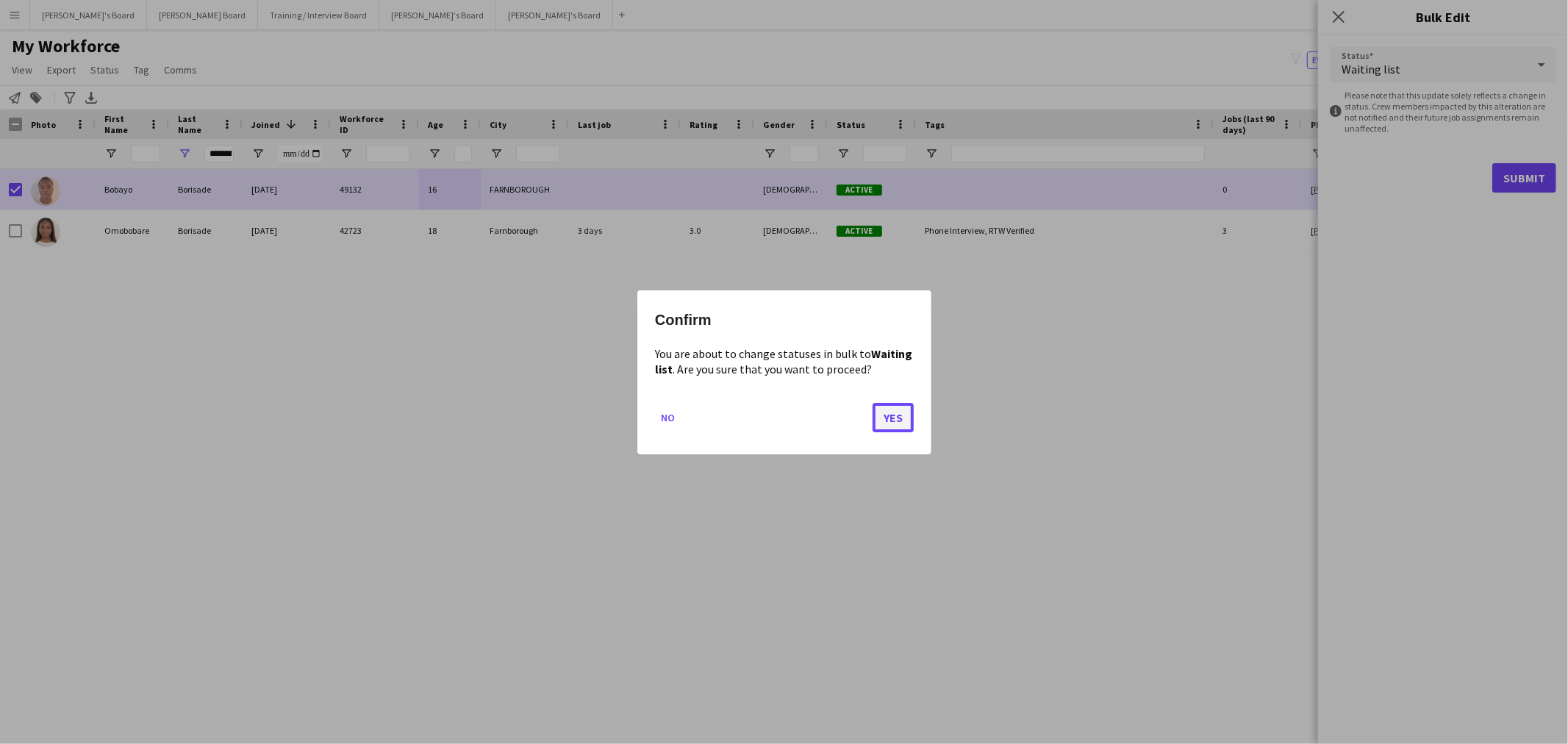
click at [899, 416] on button "Yes" at bounding box center [893, 416] width 41 height 29
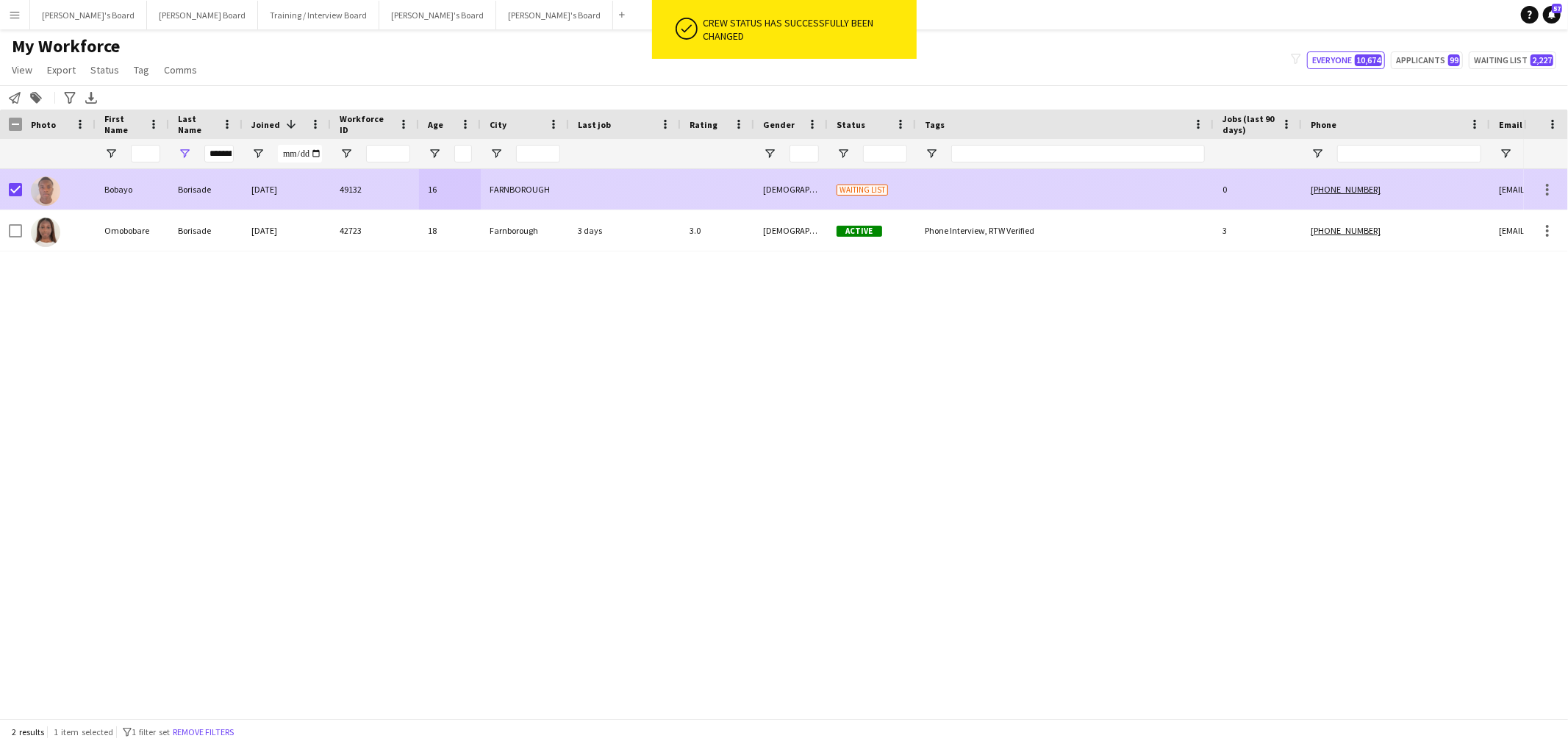
click at [276, 187] on div "[DATE]" at bounding box center [287, 189] width 88 height 40
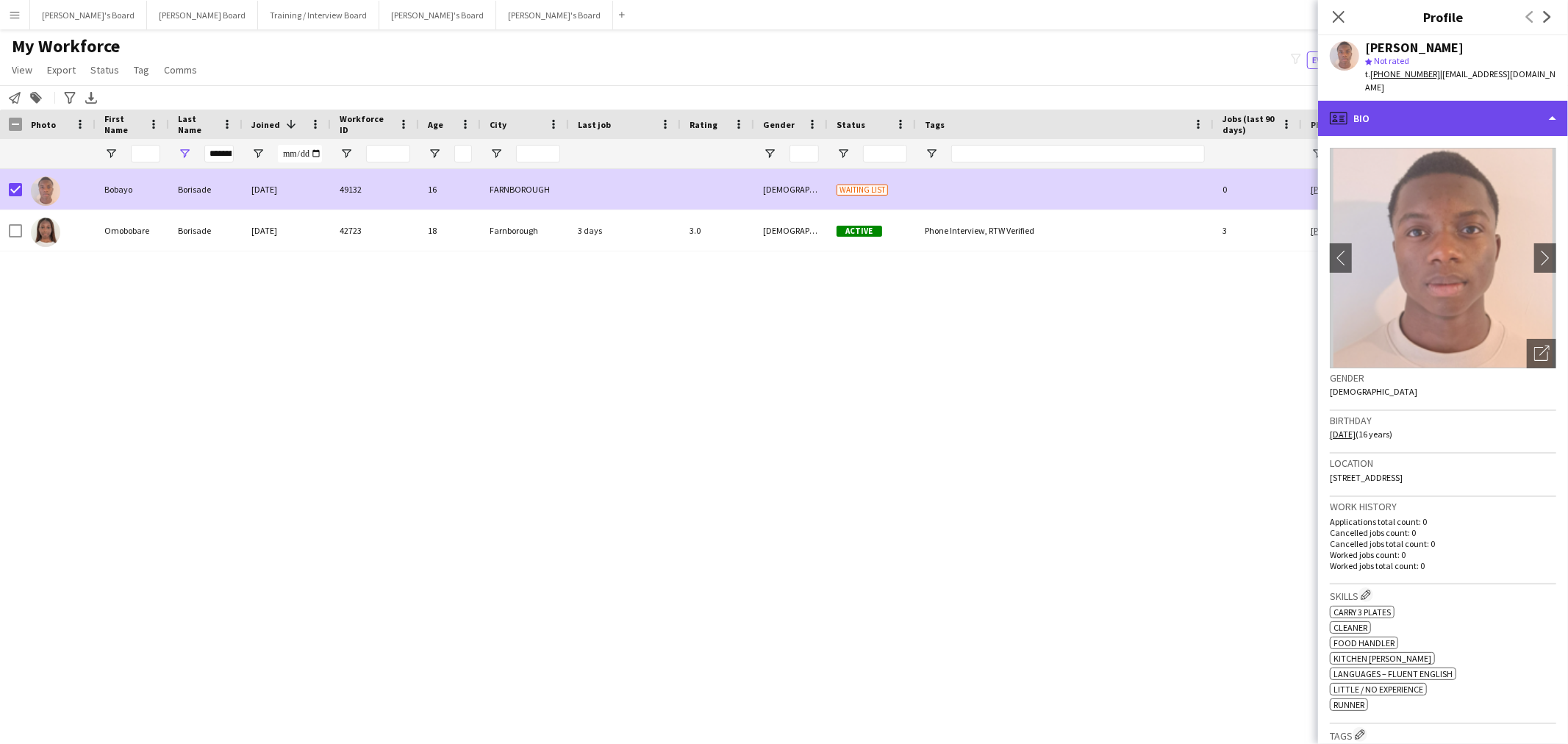
click at [1450, 115] on div "profile Bio" at bounding box center [1443, 119] width 250 height 35
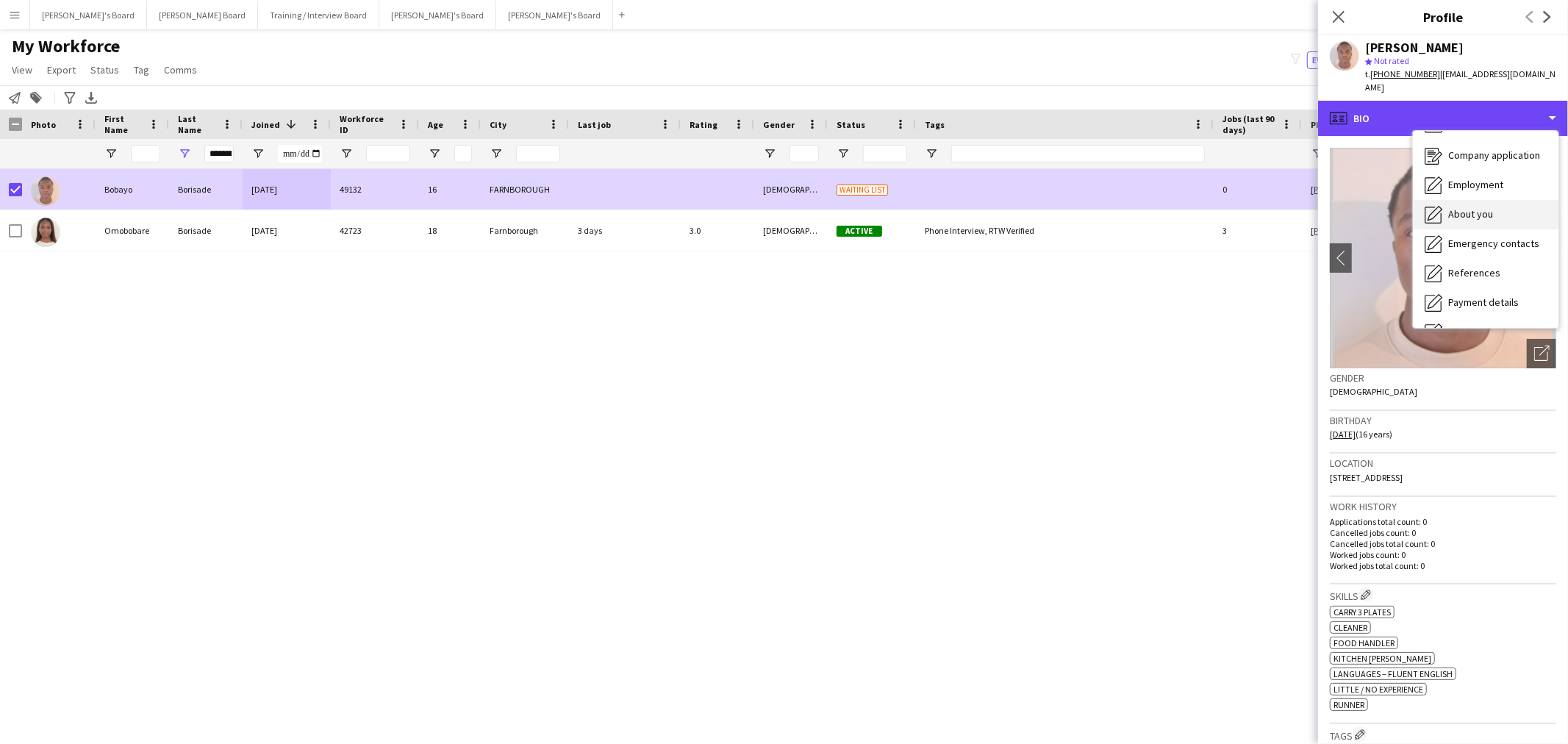
scroll to position [0, 0]
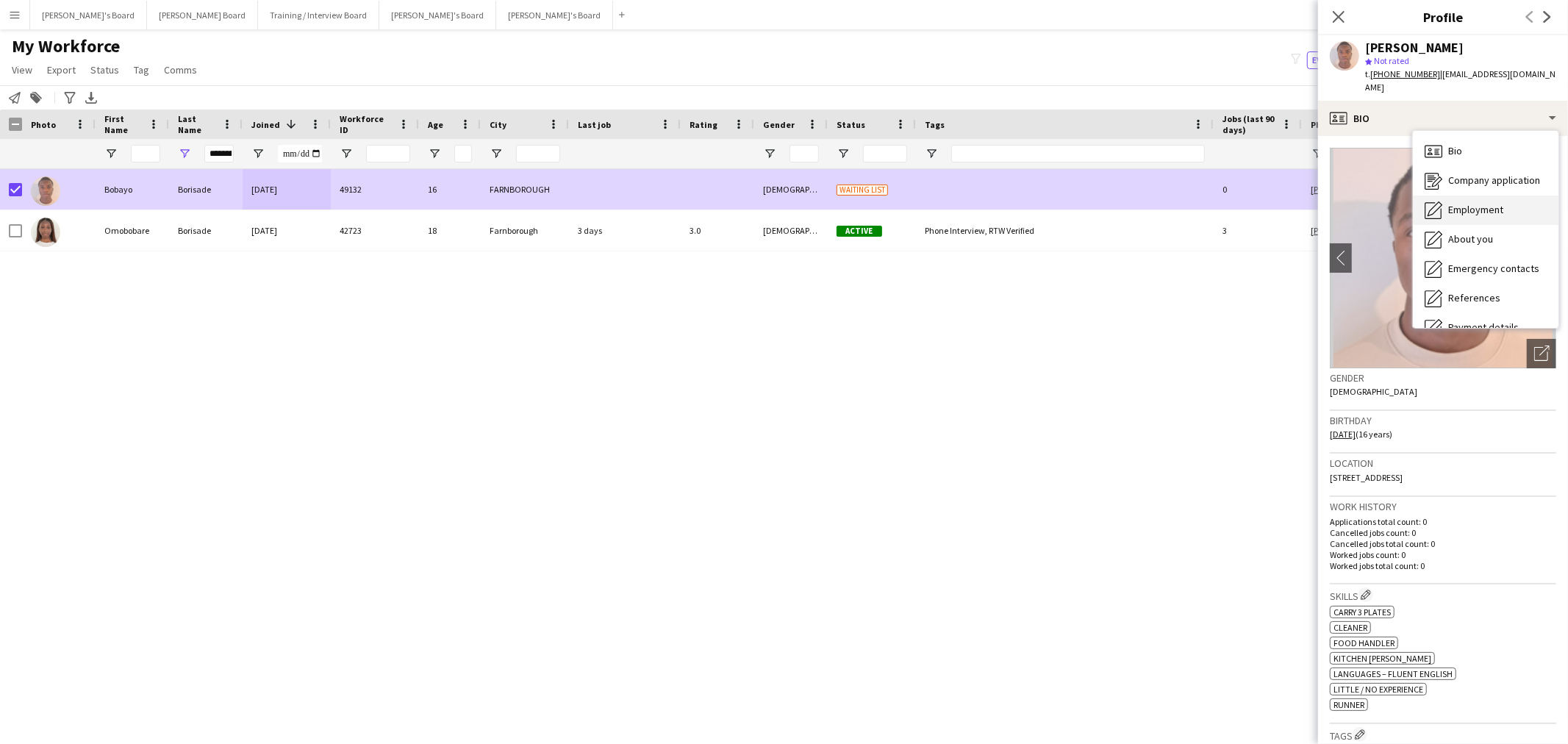
click at [1487, 195] on div "Employment Employment" at bounding box center [1486, 209] width 146 height 29
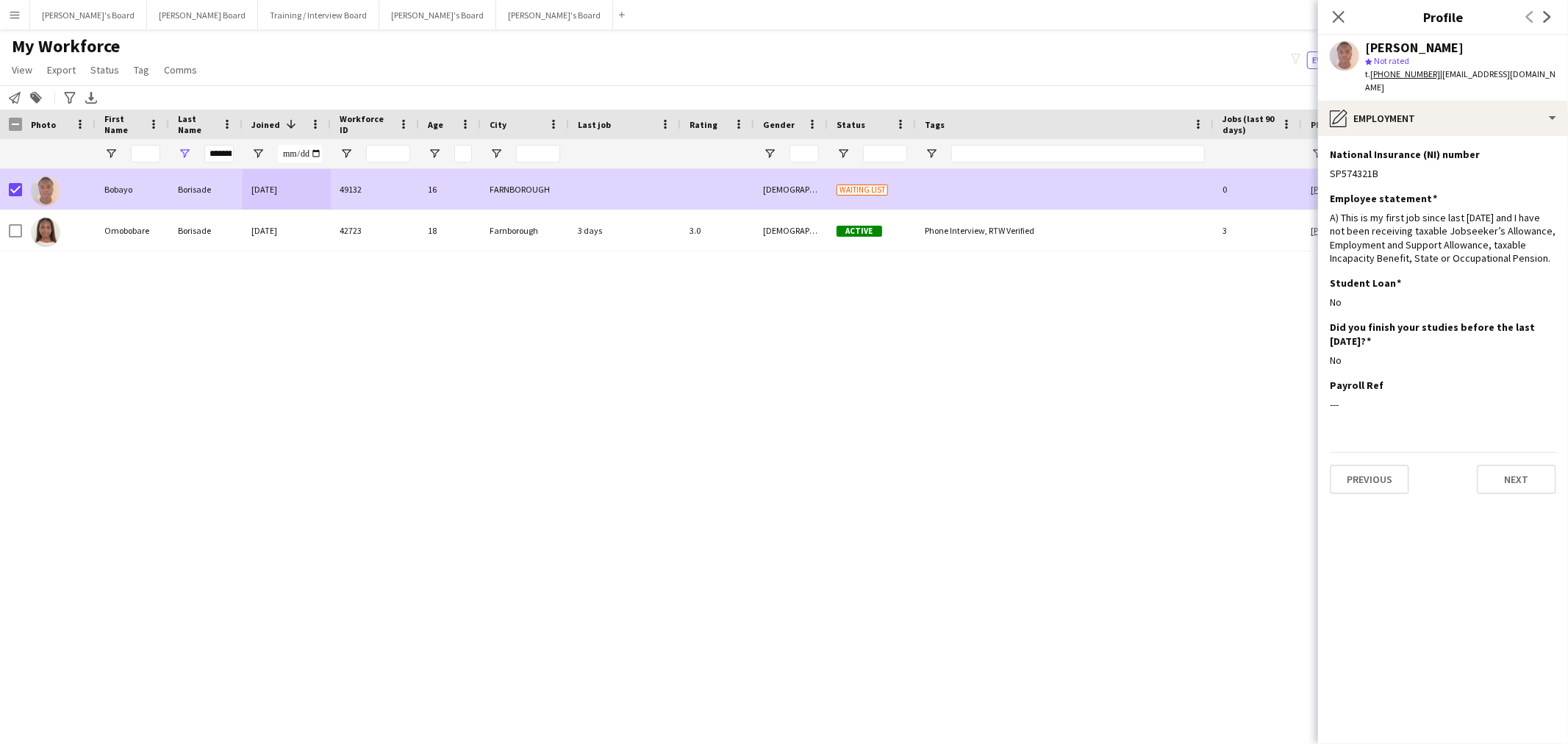
click at [1450, 41] on div "[PERSON_NAME]" at bounding box center [1414, 48] width 98 height 13
copy div "[PERSON_NAME]"
